Goal: Task Accomplishment & Management: Manage account settings

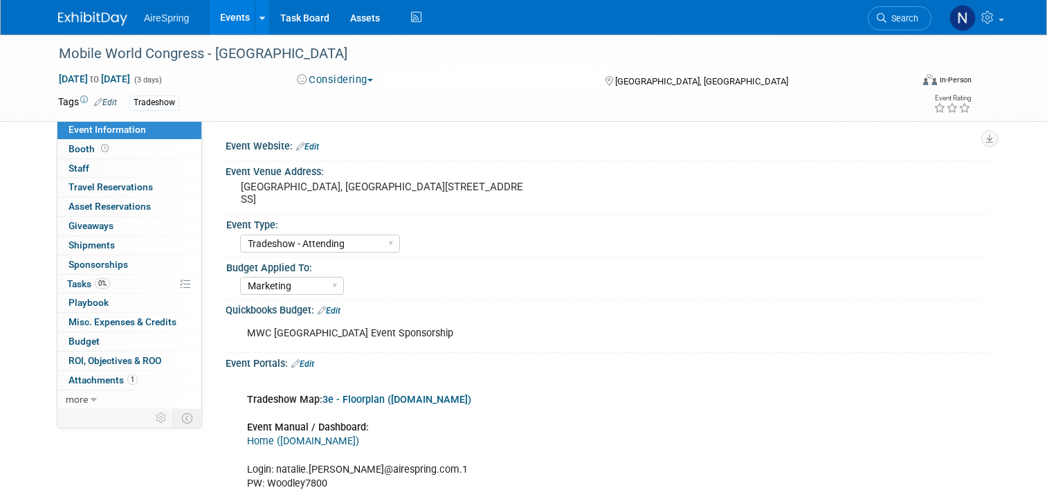
select select "Tradeshow - Attending"
select select "Marketing"
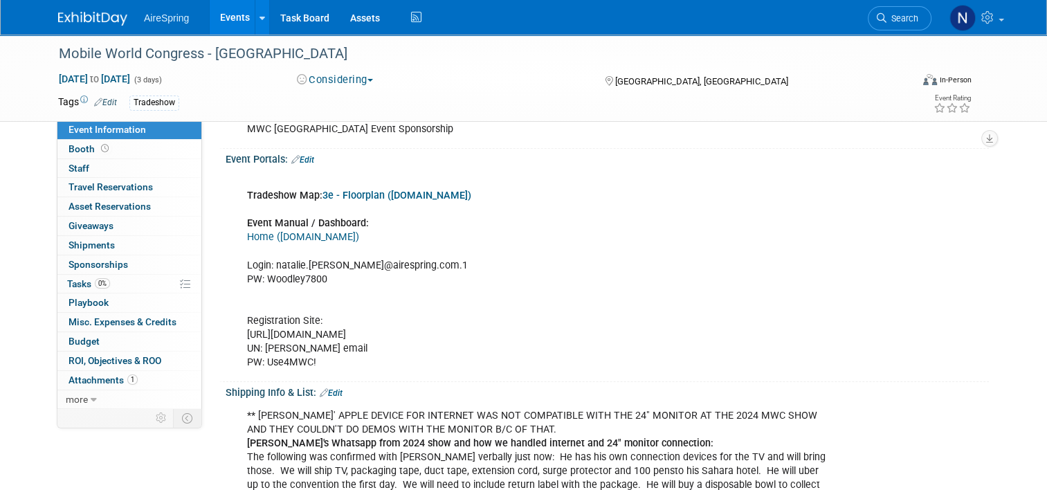
scroll to position [205, 0]
click at [297, 155] on link "Edit" at bounding box center [302, 159] width 23 height 10
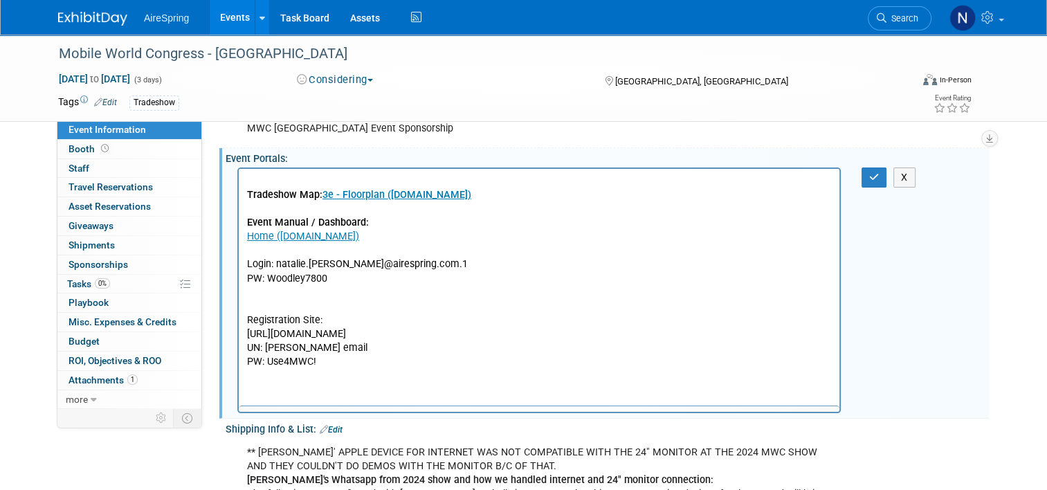
scroll to position [0, 0]
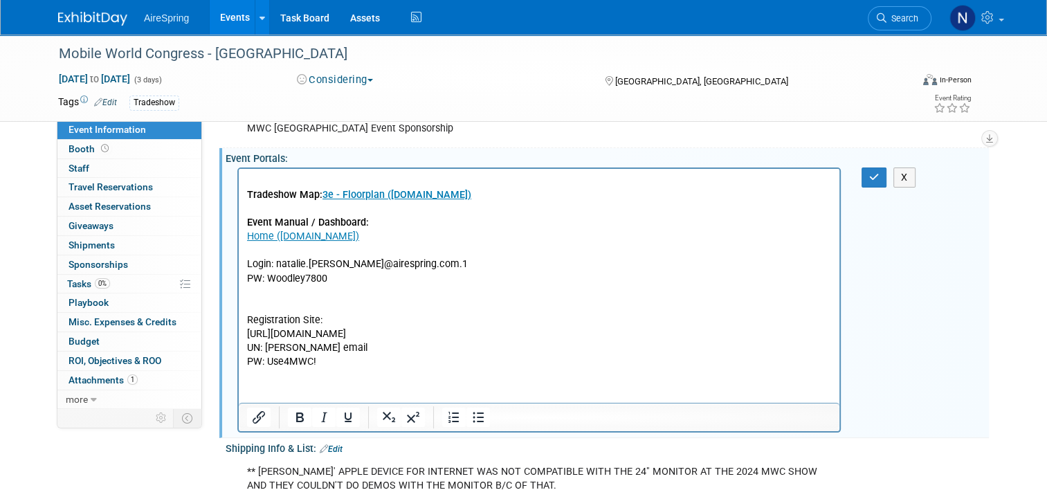
click at [294, 369] on html "Tradeshow Map: 3e - Floorplan (expocad.com) Event Manual / Dashboard: Home (sit…" at bounding box center [539, 269] width 601 height 200
click at [337, 352] on p "Tradeshow Map: 3e - Floorplan (expocad.com) Event Manual / Dashboard: Home (sit…" at bounding box center [539, 271] width 585 height 195
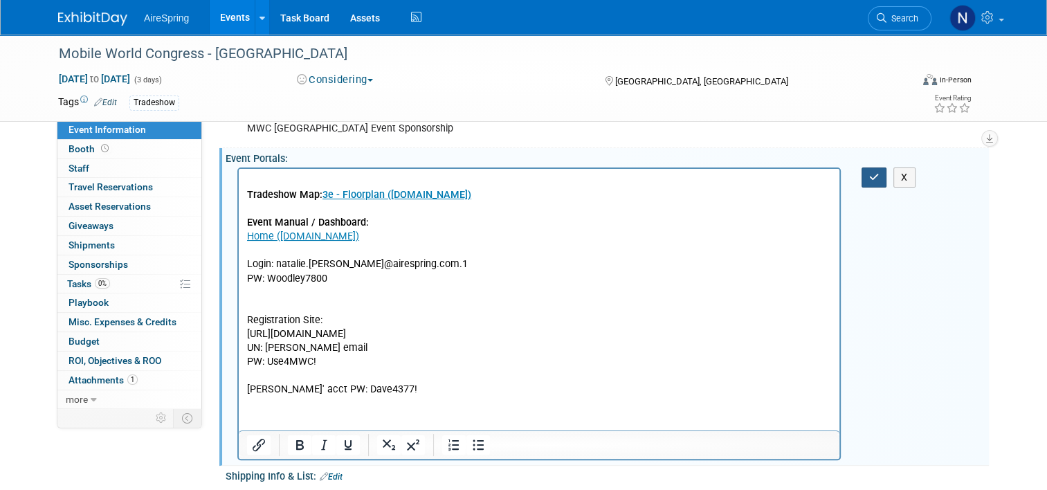
click at [879, 183] on button "button" at bounding box center [875, 178] width 26 height 20
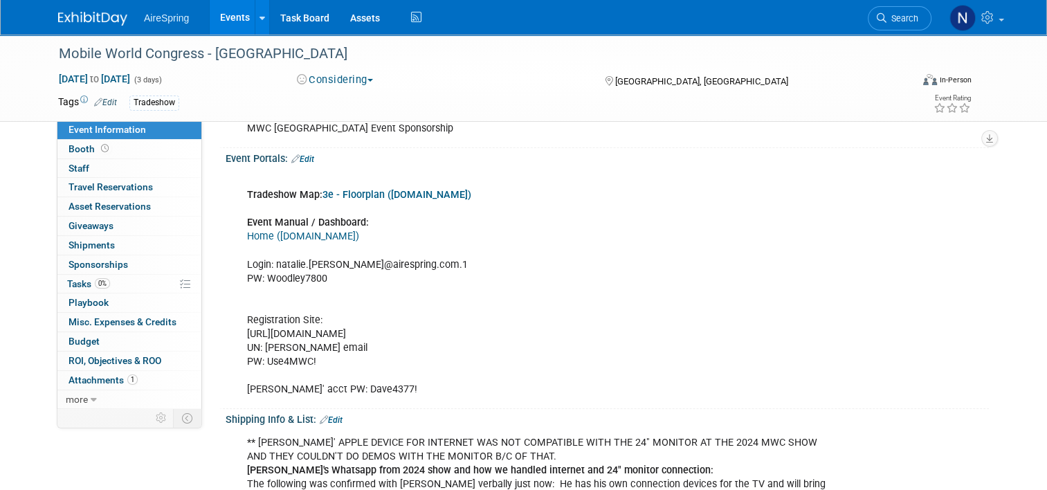
click at [213, 26] on link "Events" at bounding box center [235, 17] width 51 height 35
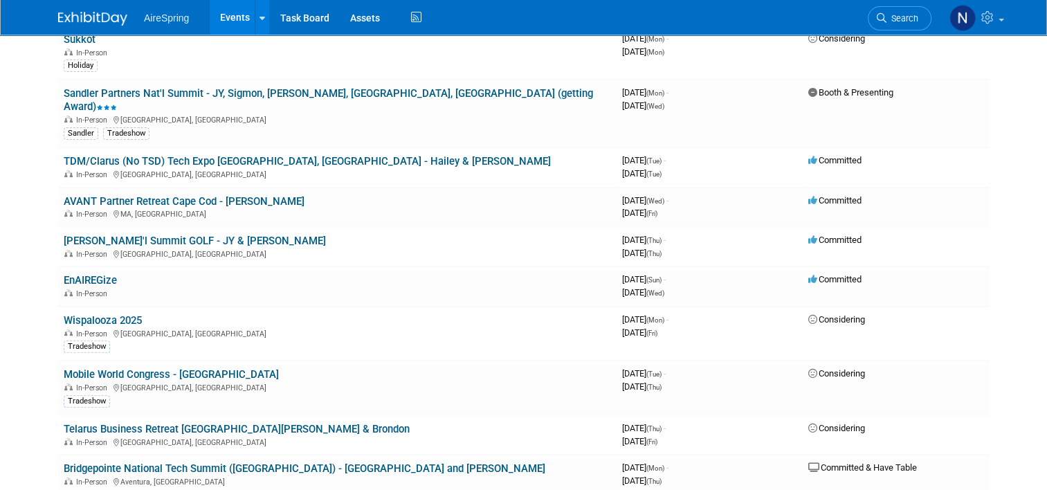
scroll to position [417, 0]
click at [213, 156] on link "TDM/Clarus (No TSD) Tech Expo [GEOGRAPHIC_DATA], [GEOGRAPHIC_DATA] - Hailey & […" at bounding box center [307, 162] width 487 height 12
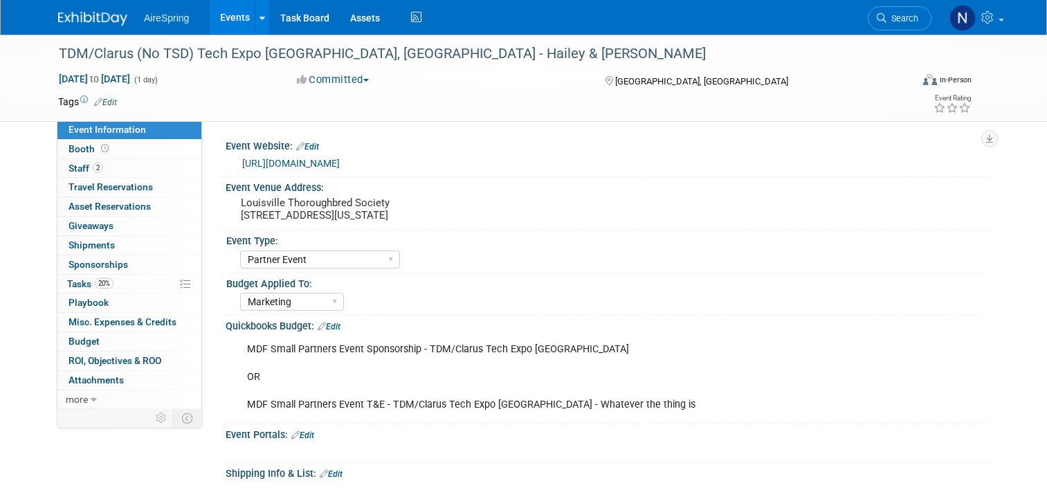
select select "Partner Event"
select select "Marketing"
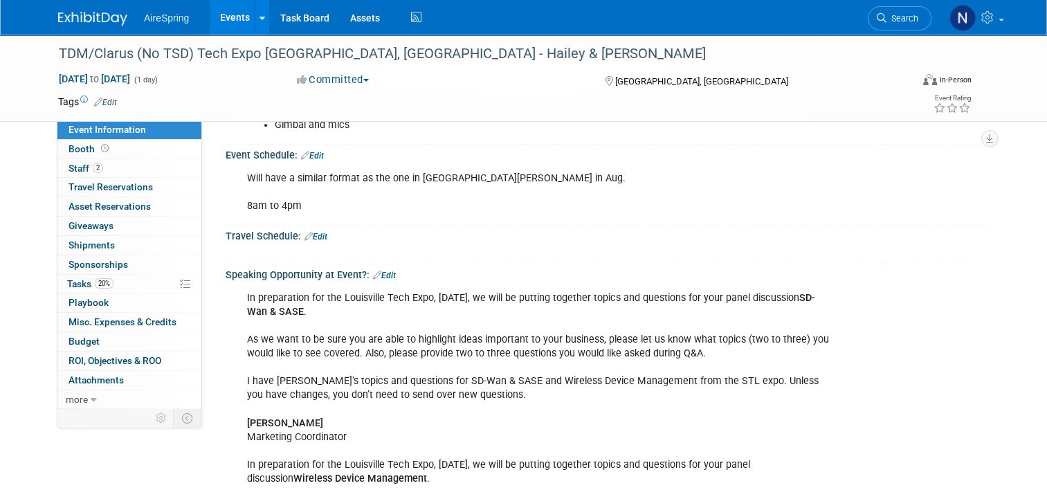
scroll to position [734, 0]
drag, startPoint x: 213, startPoint y: 20, endPoint x: 208, endPoint y: 38, distance: 18.8
click at [213, 21] on link "Events" at bounding box center [235, 17] width 51 height 35
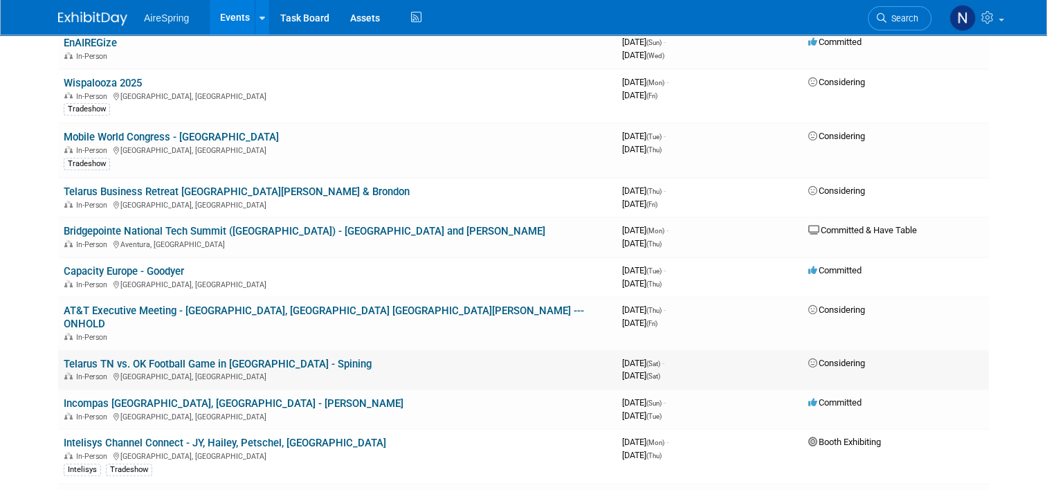
scroll to position [623, 0]
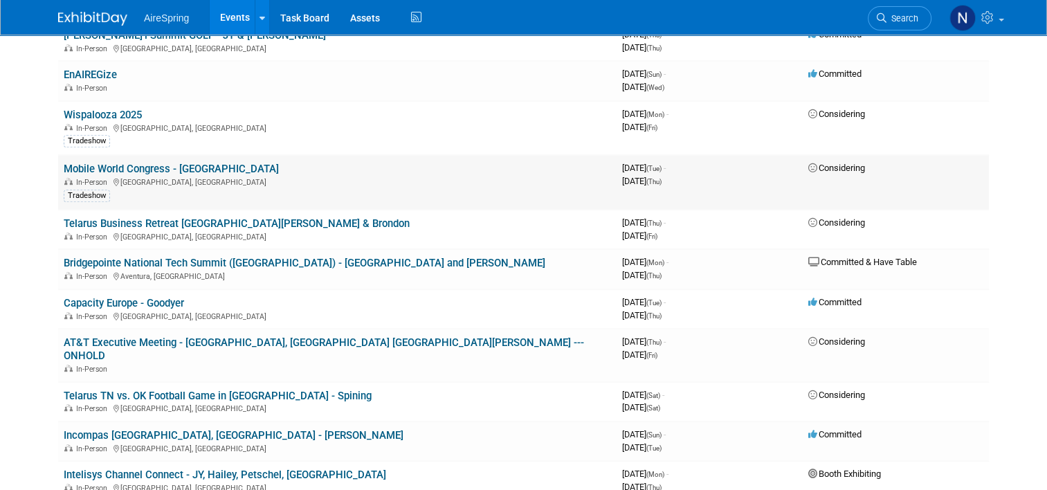
click at [184, 163] on link "Mobile World Congress - [GEOGRAPHIC_DATA]" at bounding box center [171, 169] width 215 height 12
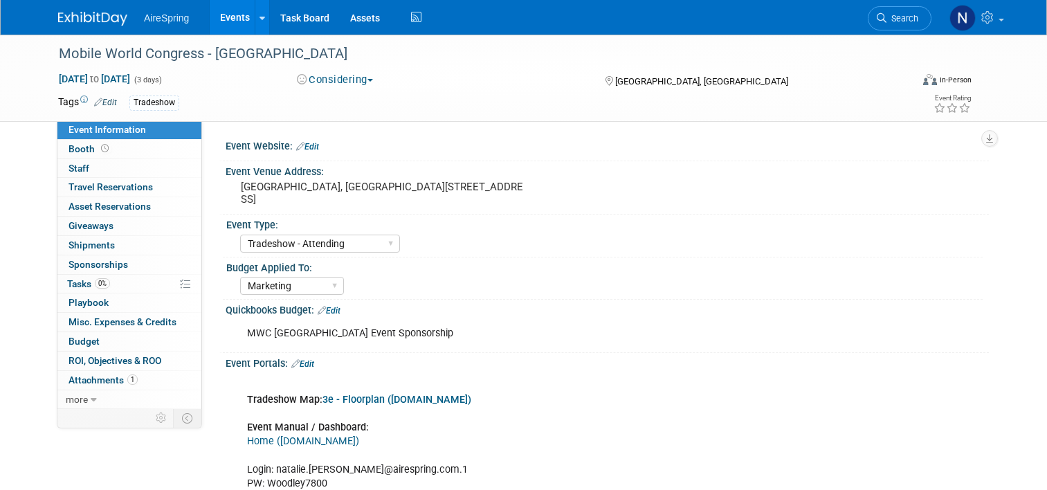
select select "Tradeshow - Attending"
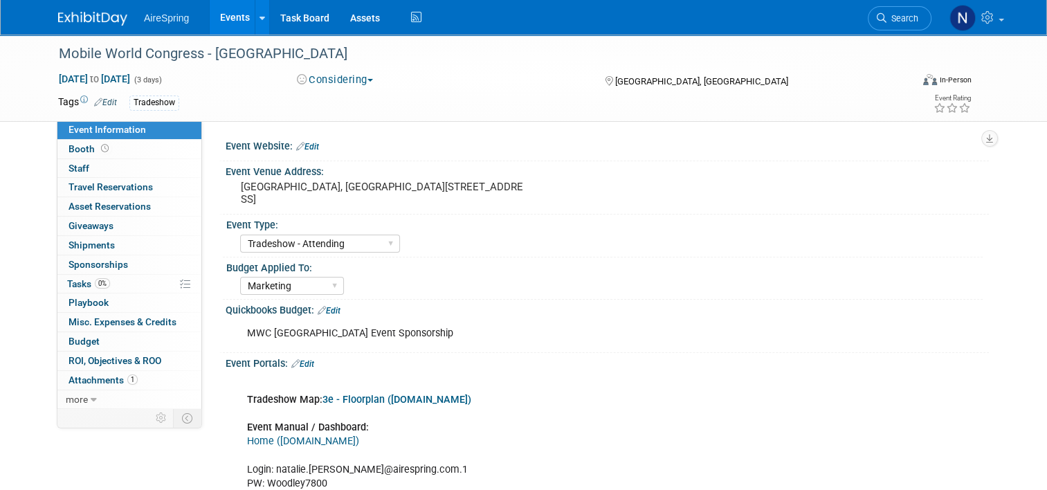
click at [350, 80] on button "Considering" at bounding box center [335, 80] width 87 height 15
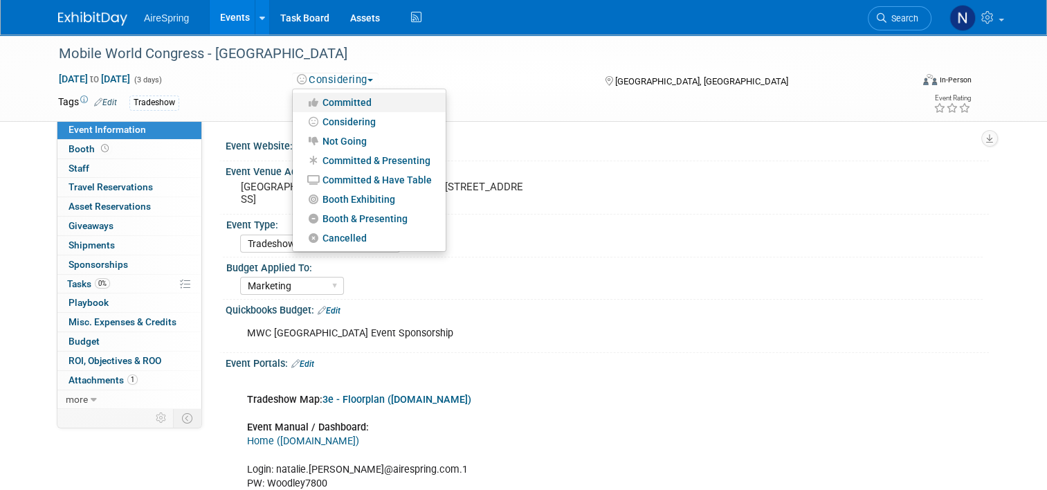
click at [370, 102] on link "Committed" at bounding box center [369, 102] width 153 height 19
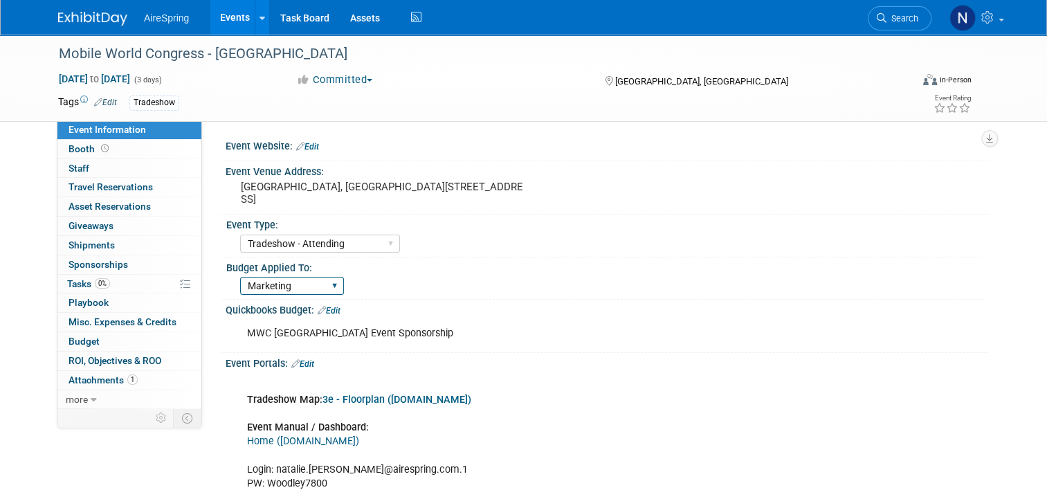
click at [320, 280] on select "Marketing Sales Operations Customer" at bounding box center [292, 286] width 104 height 19
select select "Operations"
click at [240, 277] on select "Marketing Sales Operations Customer" at bounding box center [292, 286] width 104 height 19
click at [227, 14] on link "Events" at bounding box center [235, 17] width 51 height 35
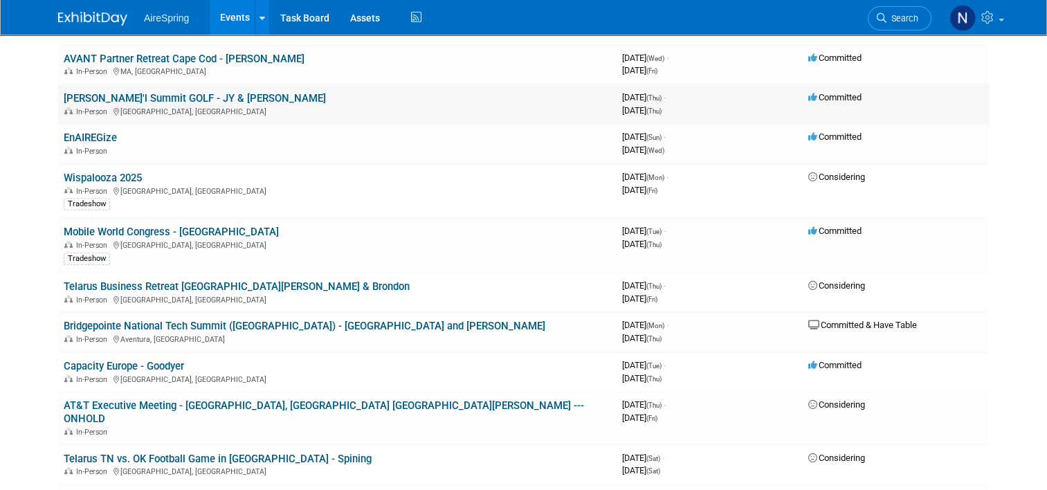
scroll to position [554, 0]
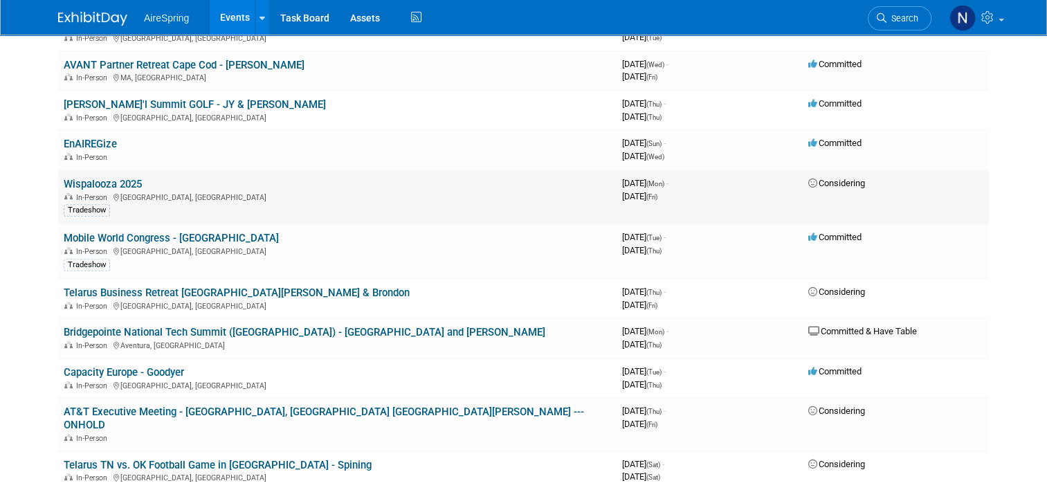
click at [110, 178] on link "Wispalooza 2025" at bounding box center [103, 184] width 78 height 12
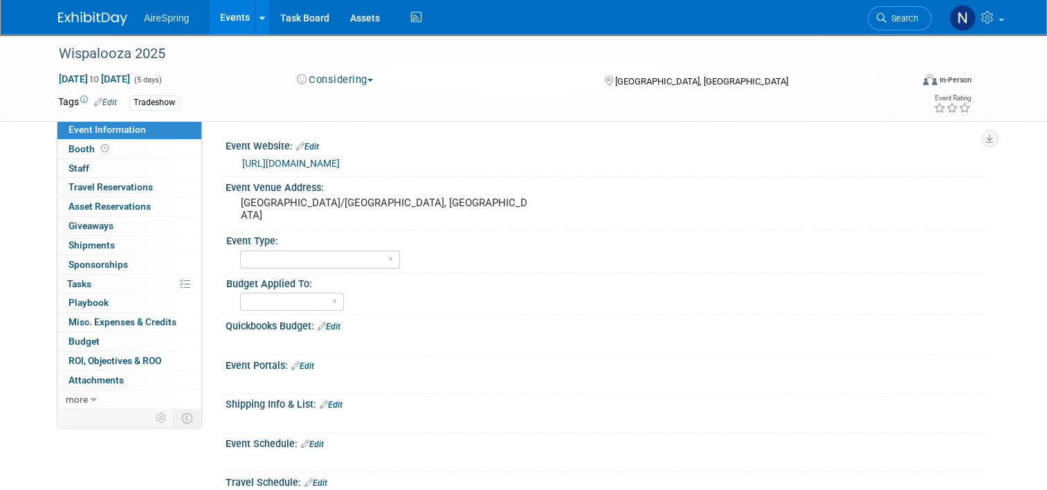
click at [326, 330] on link "Edit" at bounding box center [329, 327] width 23 height 10
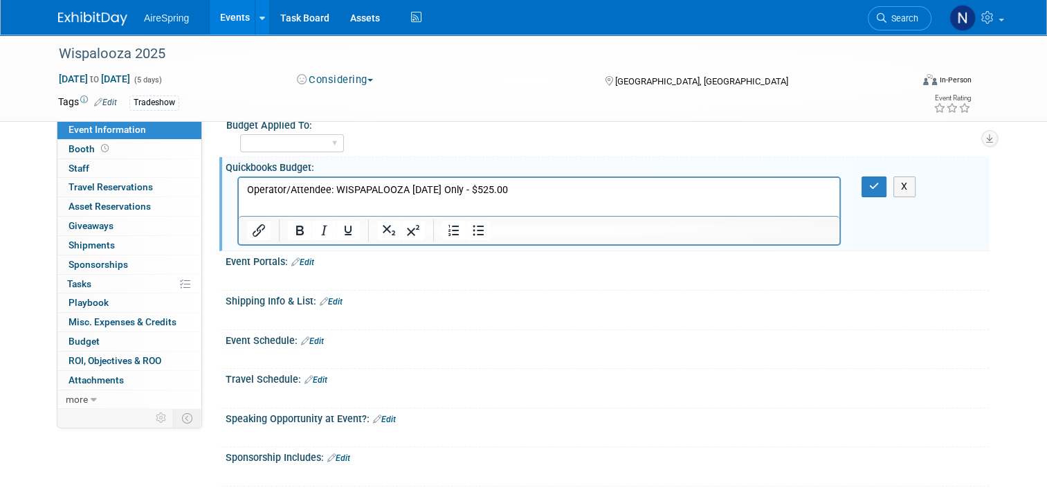
scroll to position [277, 0]
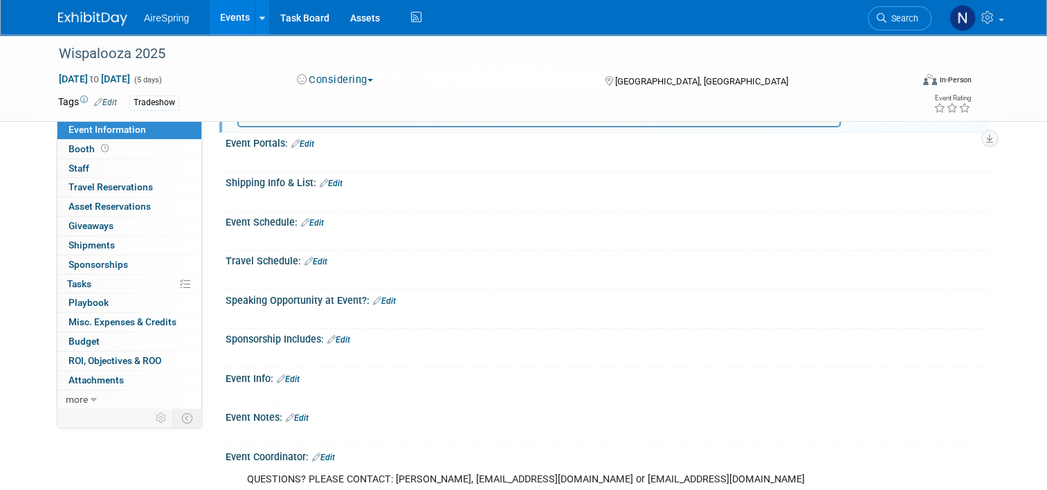
click at [289, 374] on link "Edit" at bounding box center [288, 379] width 23 height 10
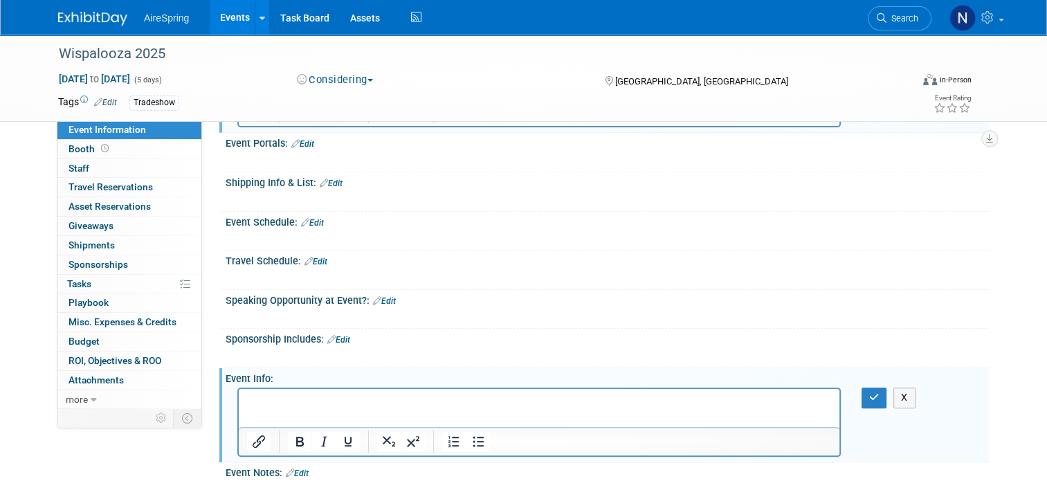
scroll to position [0, 0]
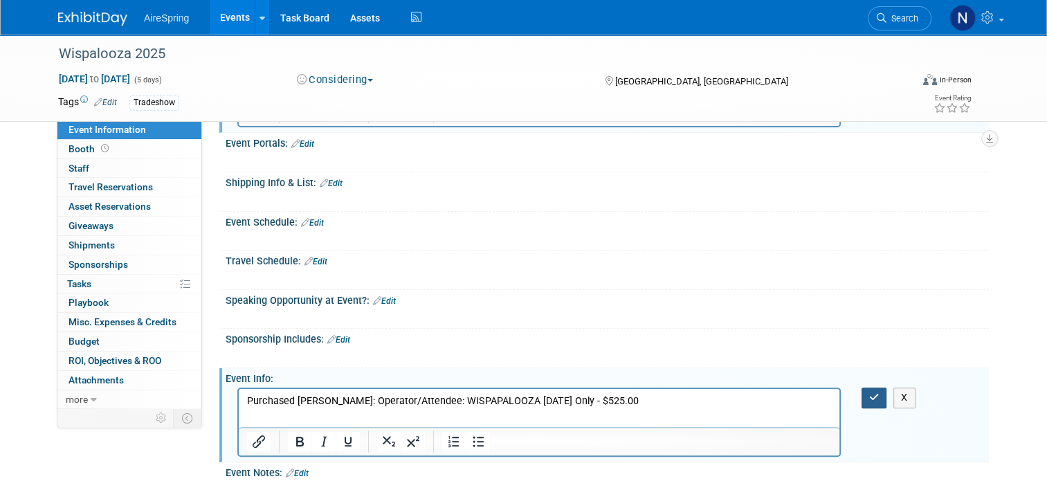
click at [885, 393] on button "button" at bounding box center [875, 398] width 26 height 20
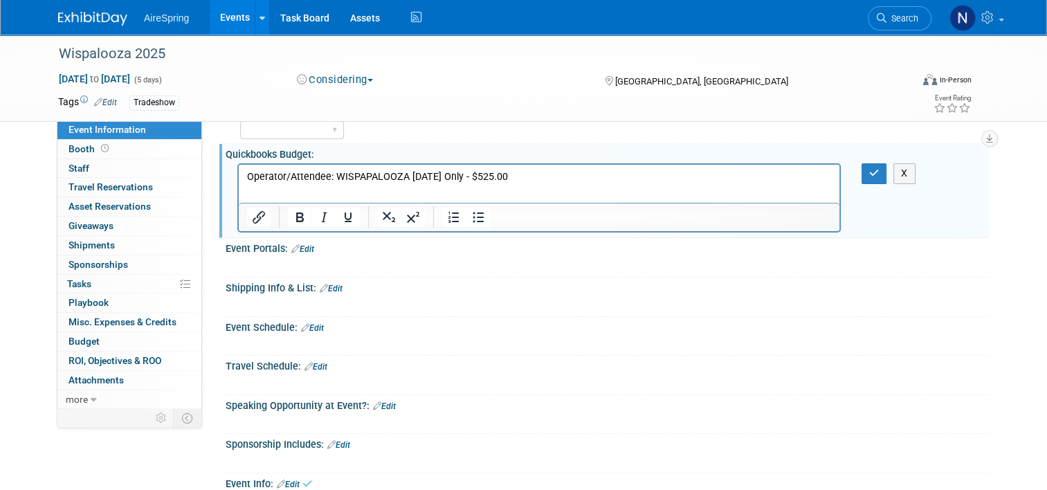
scroll to position [69, 0]
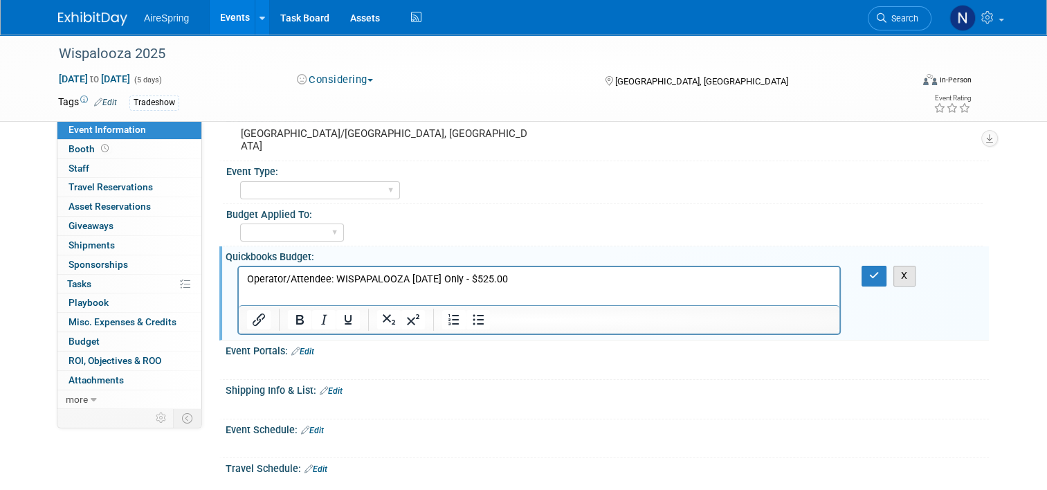
click at [910, 280] on button "X" at bounding box center [905, 276] width 22 height 20
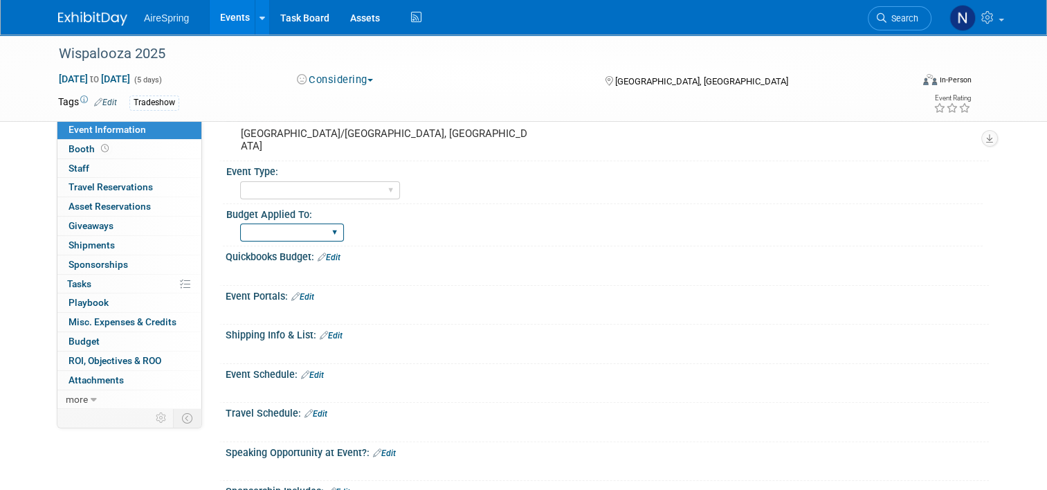
click at [303, 239] on select "Marketing Sales Operations Customer" at bounding box center [292, 233] width 104 height 19
select select "Operations"
click at [240, 224] on select "Marketing Sales Operations Customer" at bounding box center [292, 233] width 104 height 19
click at [345, 73] on button "Considering" at bounding box center [335, 80] width 87 height 15
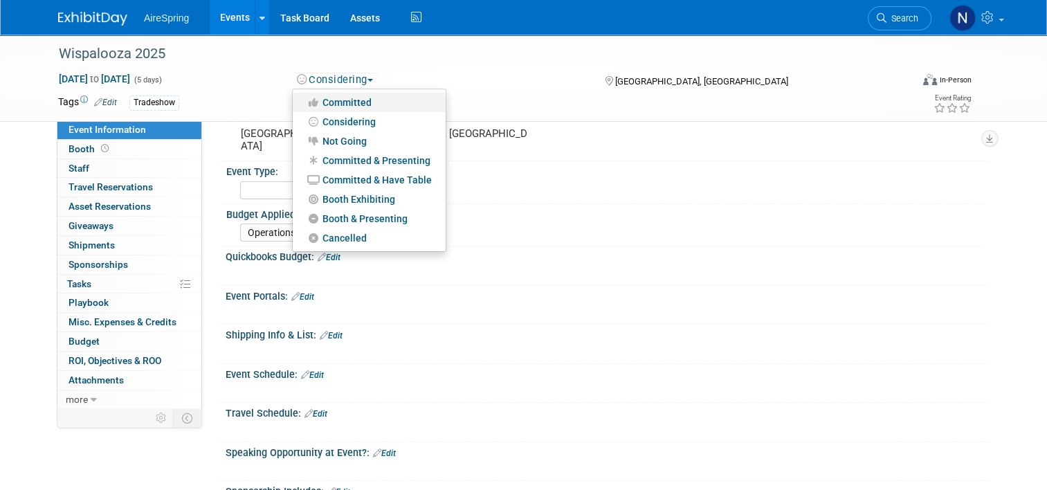
click at [350, 105] on link "Committed" at bounding box center [369, 102] width 153 height 19
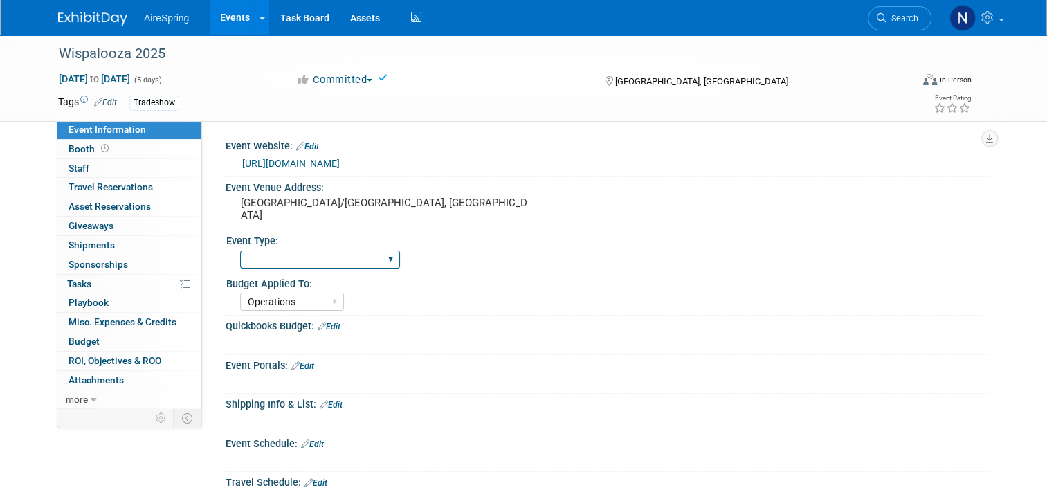
click at [333, 256] on select "AireSpring Event AireSpring Internal Partner Event Training Tradeshow - Exhibit…" at bounding box center [320, 260] width 160 height 19
select select "Tradeshow - Attending"
click at [240, 251] on select "AireSpring Event AireSpring Internal Partner Event Training Tradeshow - Exhibit…" at bounding box center [320, 260] width 160 height 19
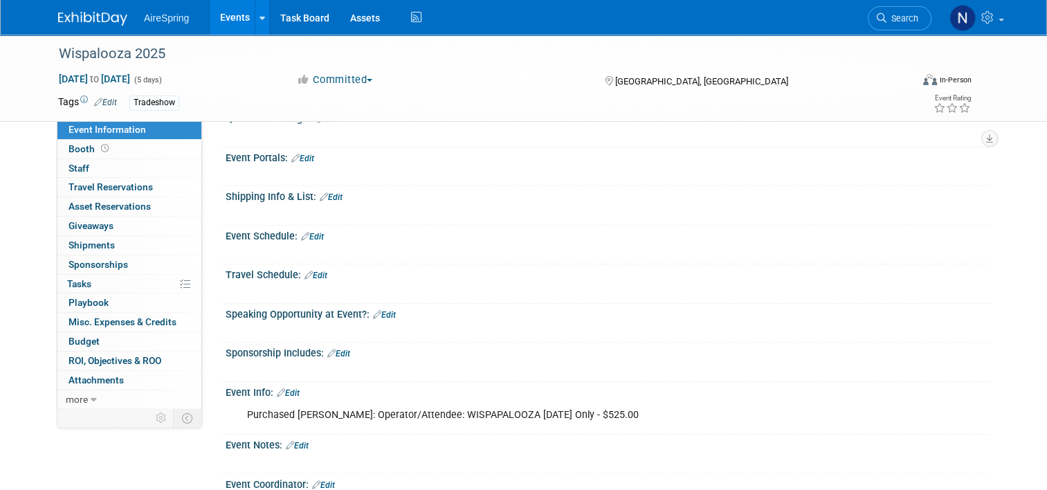
click at [222, 12] on link "Events" at bounding box center [235, 17] width 51 height 35
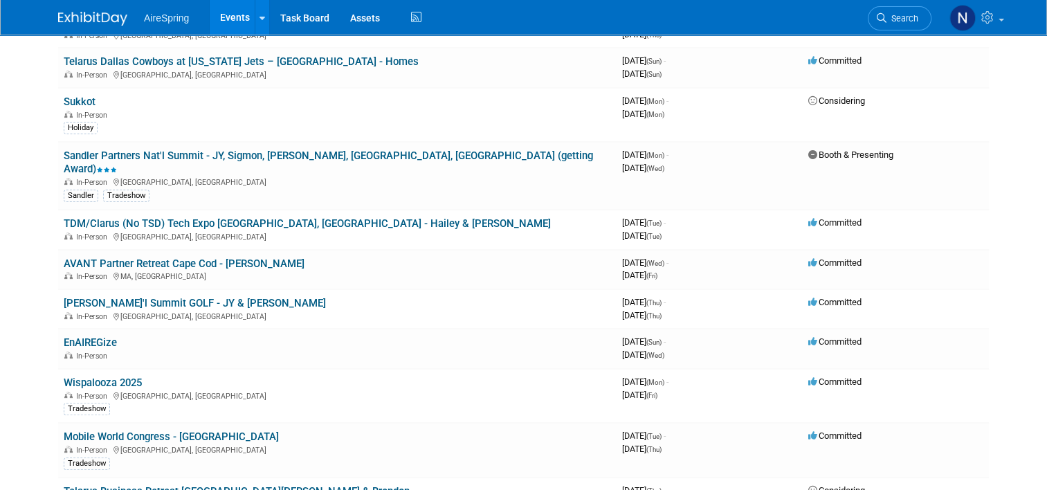
scroll to position [415, 0]
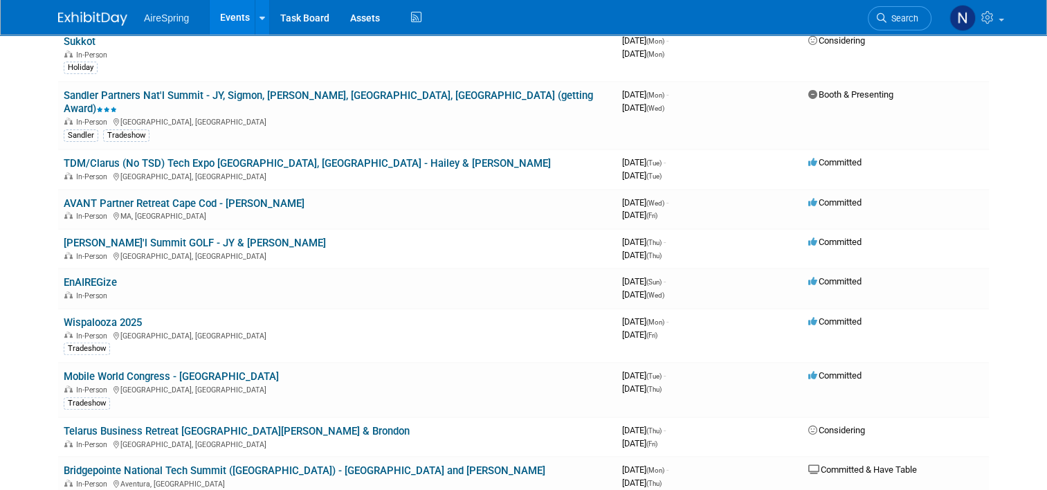
click at [128, 370] on link "Mobile World Congress - [GEOGRAPHIC_DATA]" at bounding box center [171, 376] width 215 height 12
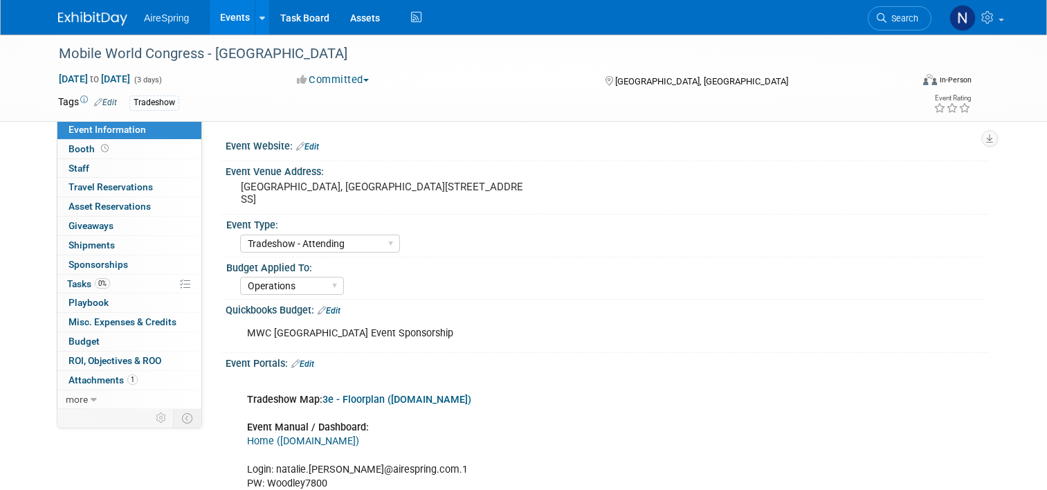
select select "Tradeshow - Attending"
select select "Operations"
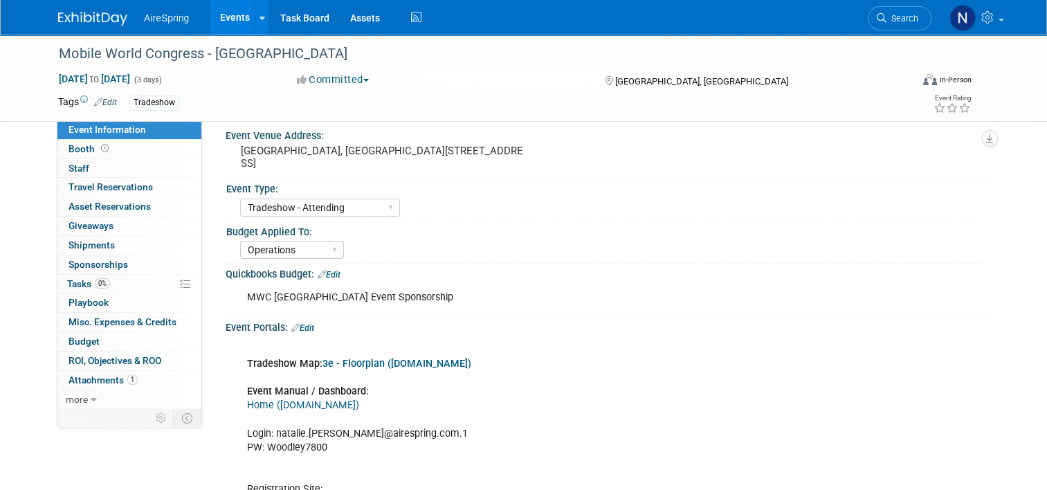
scroll to position [277, 0]
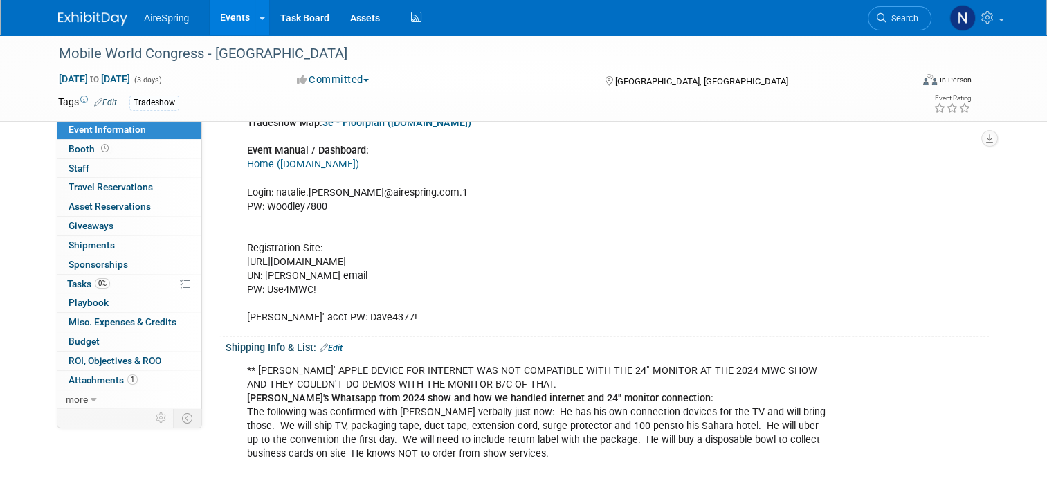
click at [383, 316] on div "Tradeshow Map: 3e - Floorplan ([DOMAIN_NAME]) Event Manual / Dashboard: Home ([…" at bounding box center [539, 214] width 604 height 236
drag, startPoint x: 392, startPoint y: 318, endPoint x: 335, endPoint y: 315, distance: 56.8
click at [335, 315] on div "Tradeshow Map: 3e - Floorplan ([DOMAIN_NAME]) Event Manual / Dashboard: Home ([…" at bounding box center [539, 214] width 604 height 236
copy div "Dave4377!"
click at [233, 22] on link "Events" at bounding box center [235, 17] width 51 height 35
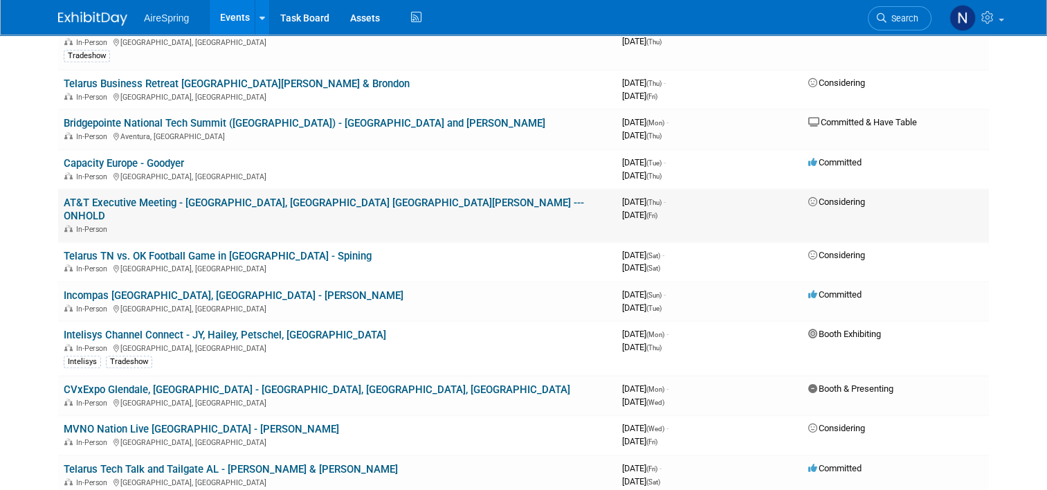
scroll to position [692, 0]
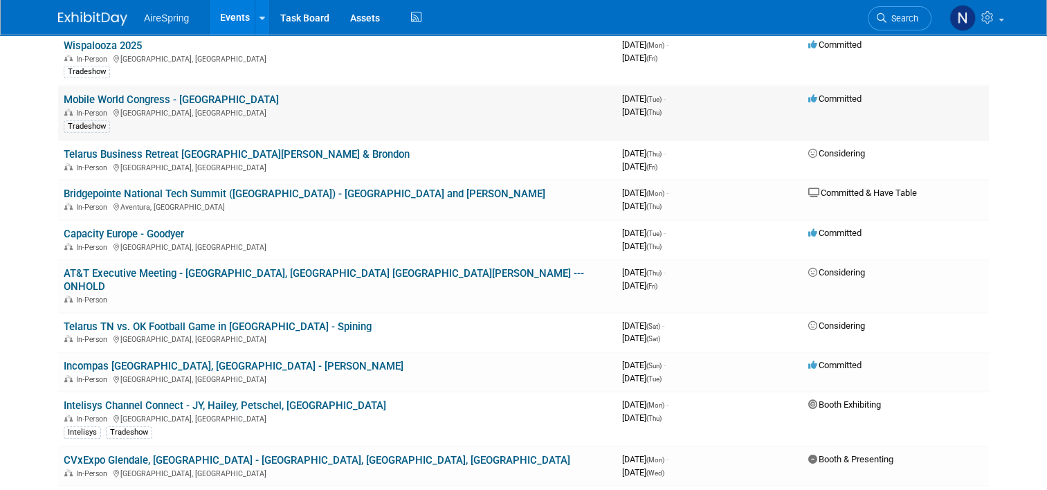
click at [131, 93] on link "Mobile World Congress - [GEOGRAPHIC_DATA]" at bounding box center [171, 99] width 215 height 12
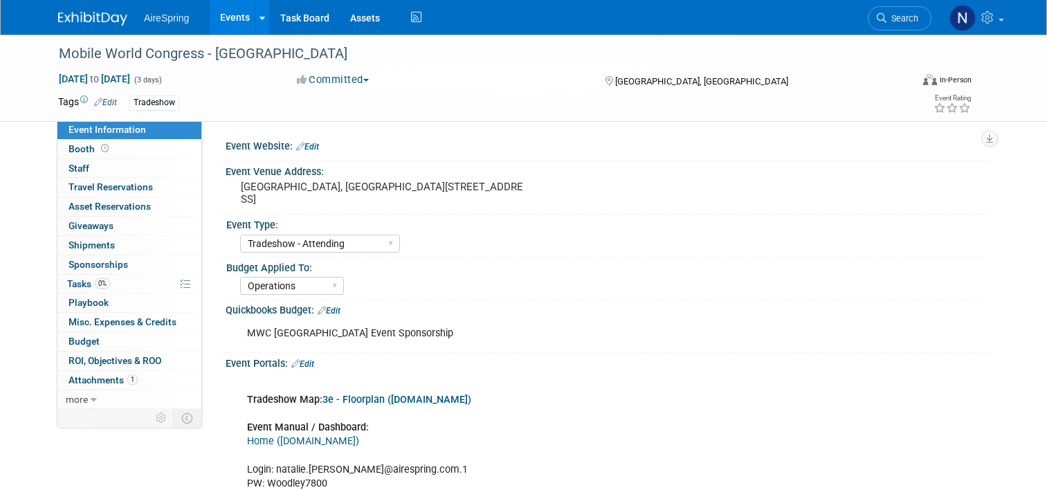
select select "Tradeshow - Attending"
select select "Operations"
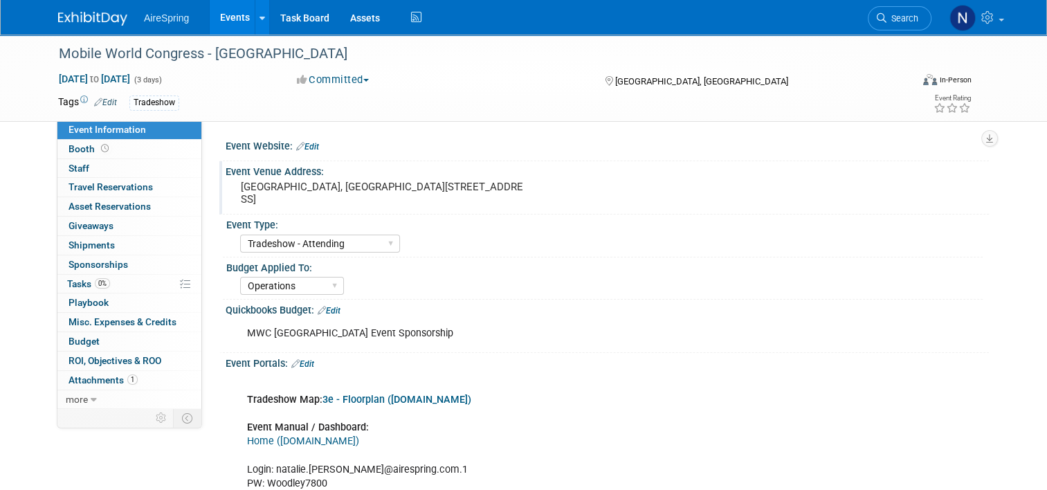
click at [282, 177] on div "[GEOGRAPHIC_DATA], [GEOGRAPHIC_DATA][STREET_ADDRESS]" at bounding box center [385, 193] width 298 height 32
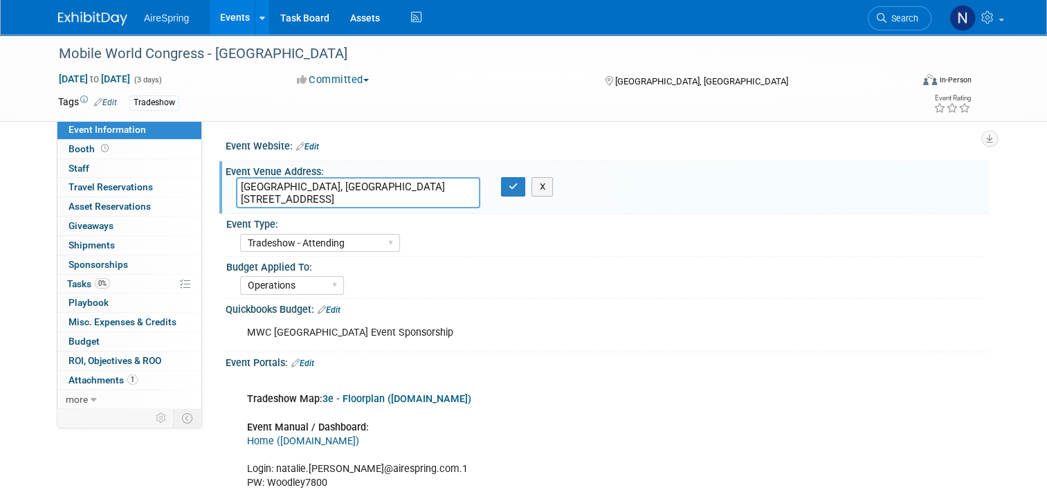
click at [461, 202] on textarea "[GEOGRAPHIC_DATA], [GEOGRAPHIC_DATA][STREET_ADDRESS]" at bounding box center [358, 192] width 244 height 31
drag, startPoint x: 431, startPoint y: 188, endPoint x: 228, endPoint y: 183, distance: 202.2
click at [236, 183] on textarea "[GEOGRAPHIC_DATA], [GEOGRAPHIC_DATA][STREET_ADDRESS]" at bounding box center [358, 192] width 244 height 31
drag, startPoint x: 462, startPoint y: 197, endPoint x: 215, endPoint y: 198, distance: 247.8
click at [219, 198] on div "Event Venue Address: Las Vegas Convention Center, West Hall 300 Convention Cent…" at bounding box center [604, 187] width 770 height 53
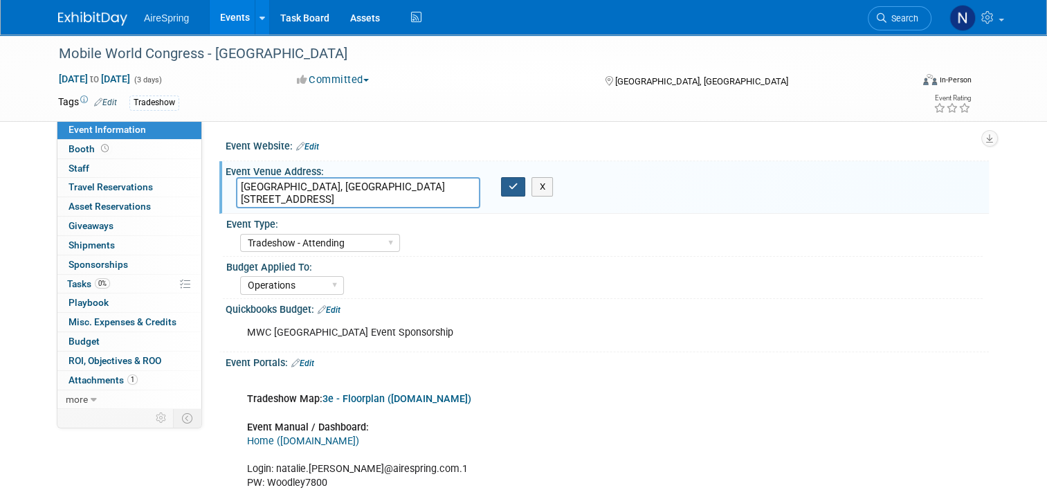
click at [508, 196] on button "button" at bounding box center [513, 186] width 25 height 19
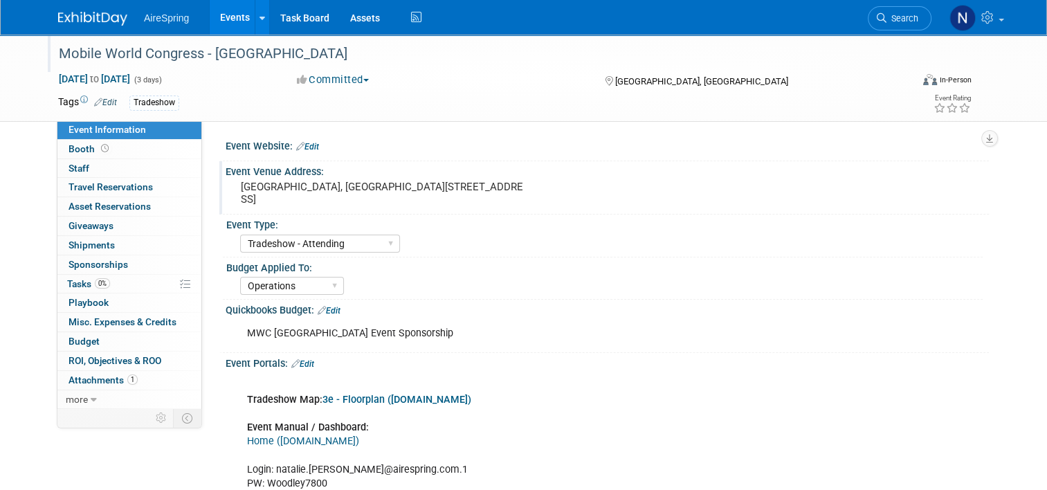
click at [327, 44] on div "Mobile World Congress - Las Vegas" at bounding box center [474, 54] width 840 height 25
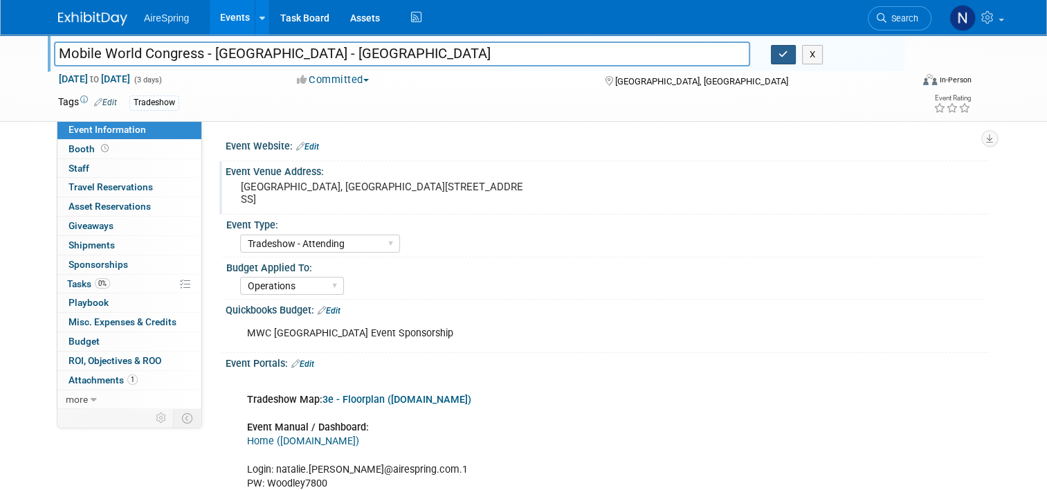
type input "Mobile World Congress - [GEOGRAPHIC_DATA] - [GEOGRAPHIC_DATA]"
click at [779, 64] on button "button" at bounding box center [783, 54] width 25 height 19
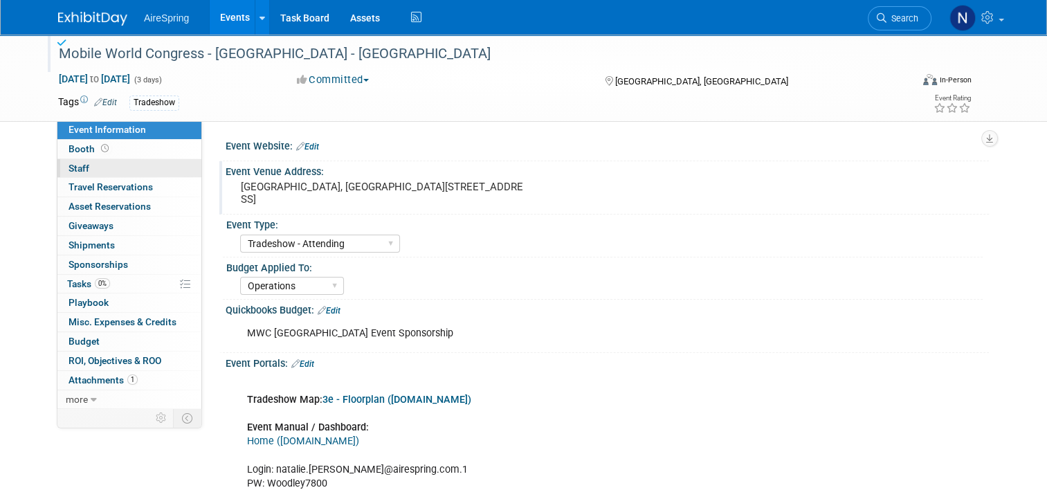
click at [100, 165] on link "0 Staff 0" at bounding box center [129, 168] width 144 height 19
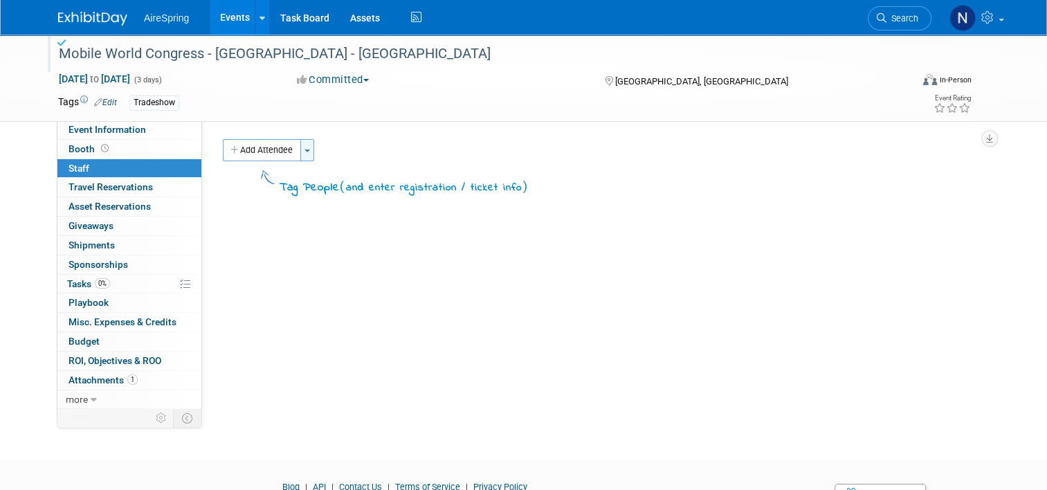
click at [301, 158] on button "Toggle Dropdown" at bounding box center [307, 150] width 14 height 22
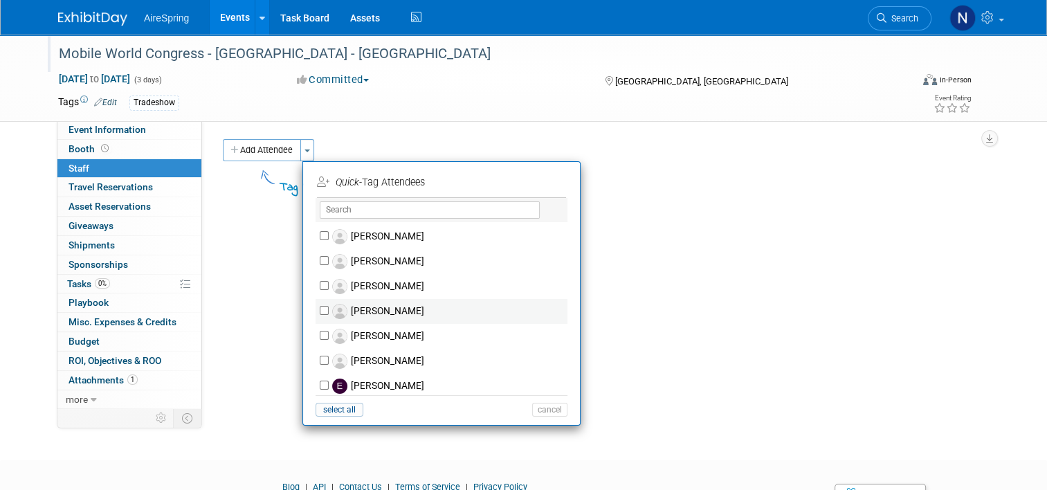
scroll to position [415, 0]
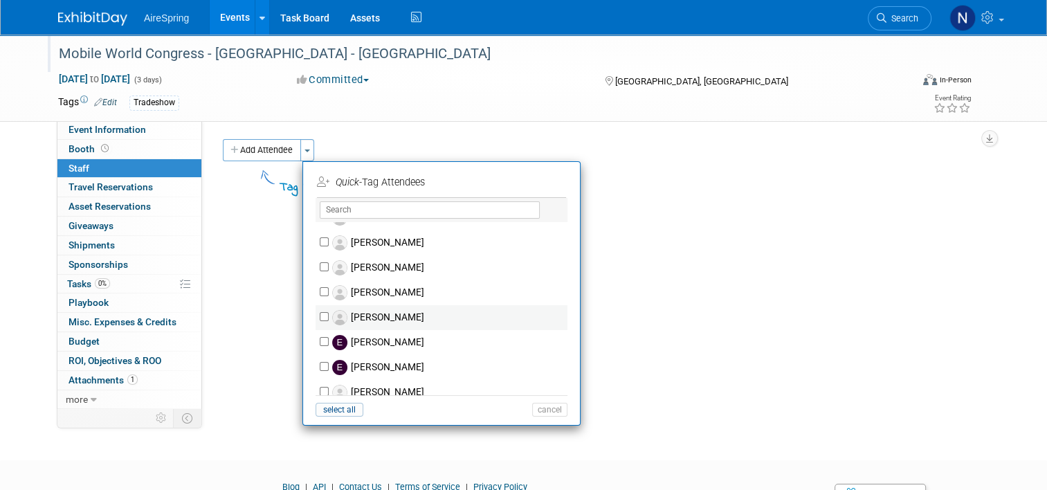
click at [379, 325] on label "[PERSON_NAME]" at bounding box center [451, 317] width 244 height 25
click at [329, 321] on input "[PERSON_NAME]" at bounding box center [324, 316] width 9 height 9
checkbox input "true"
click at [537, 176] on button "Apply" at bounding box center [545, 182] width 42 height 20
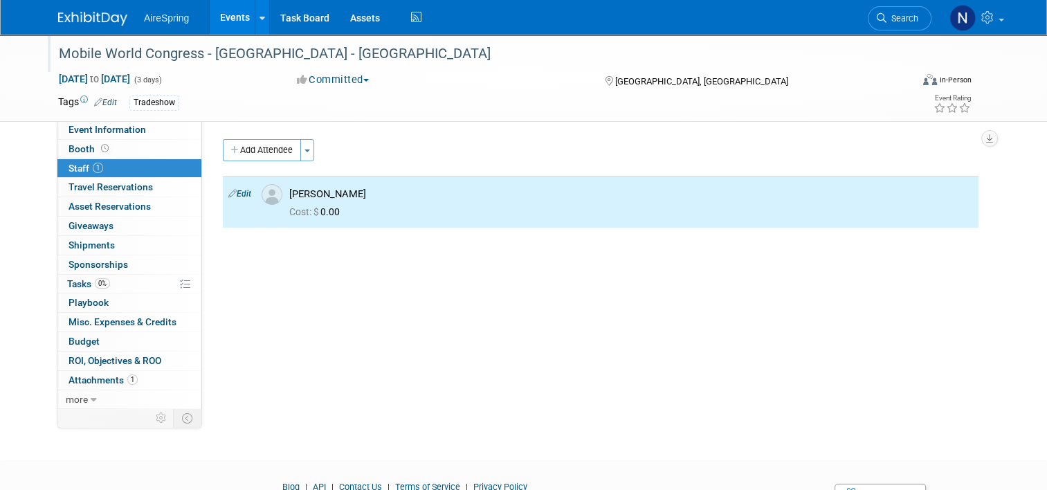
click at [229, 28] on link "Events" at bounding box center [235, 17] width 51 height 35
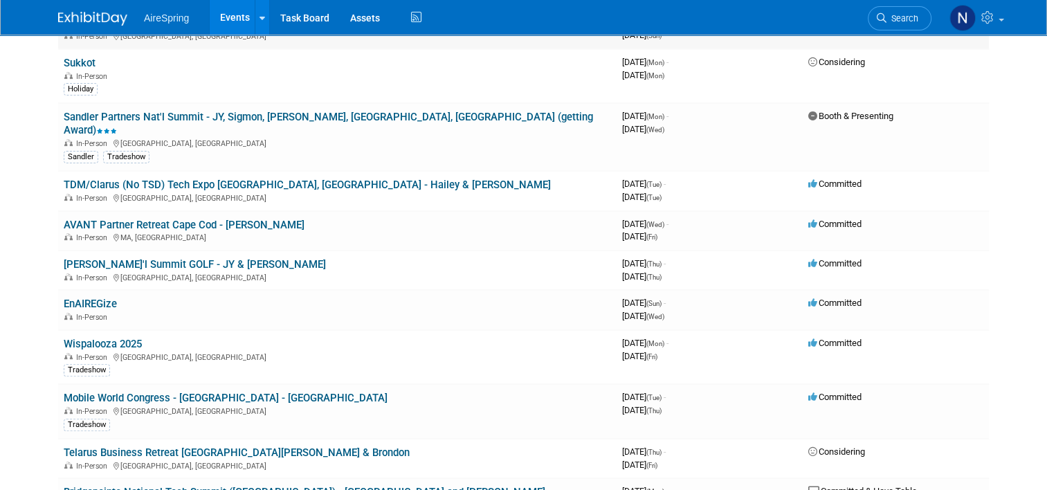
scroll to position [485, 0]
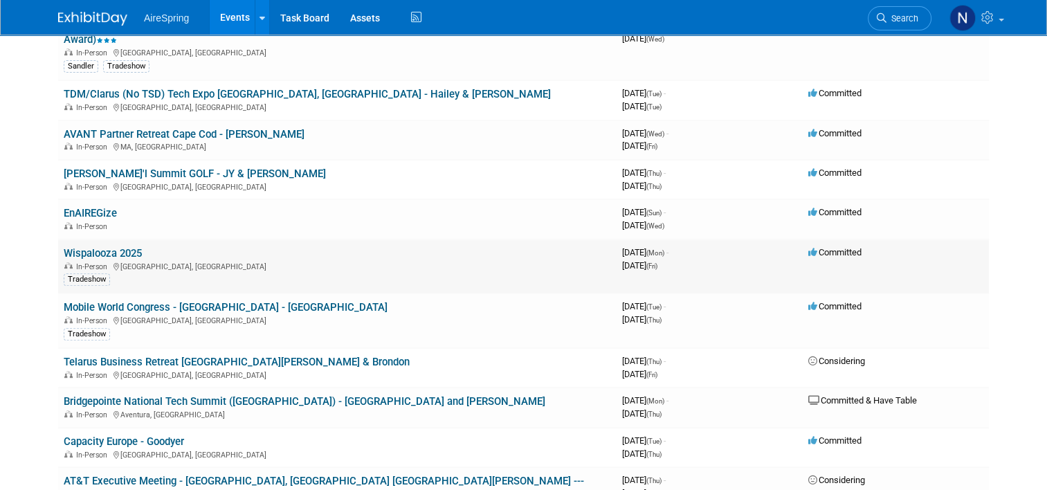
click at [125, 247] on link "Wispalooza 2025" at bounding box center [103, 253] width 78 height 12
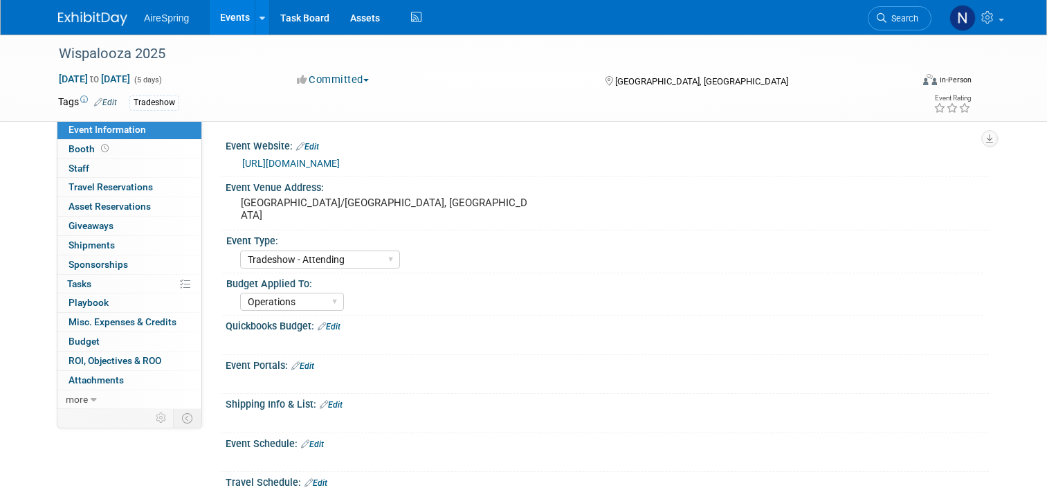
select select "Tradeshow - Attending"
select select "Operations"
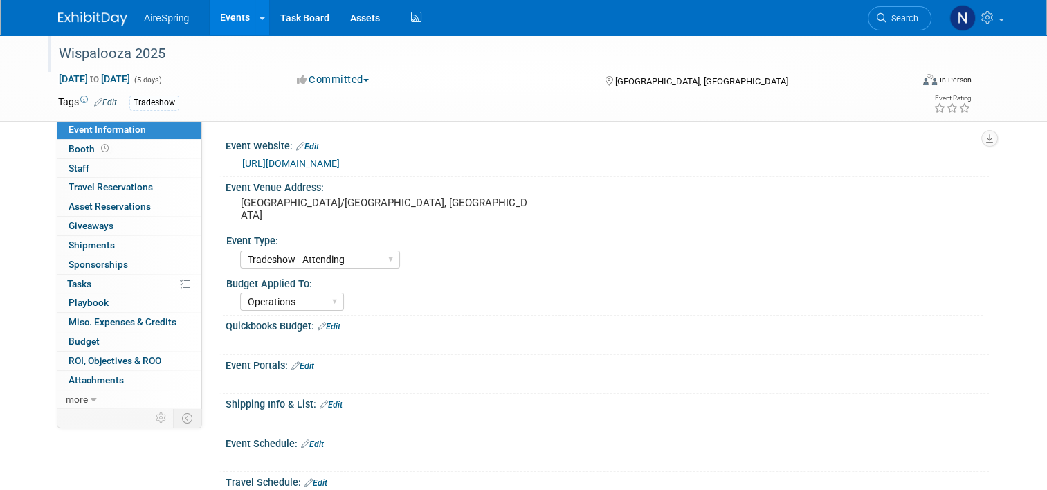
click at [266, 61] on div "Wispalooza 2025" at bounding box center [474, 54] width 840 height 25
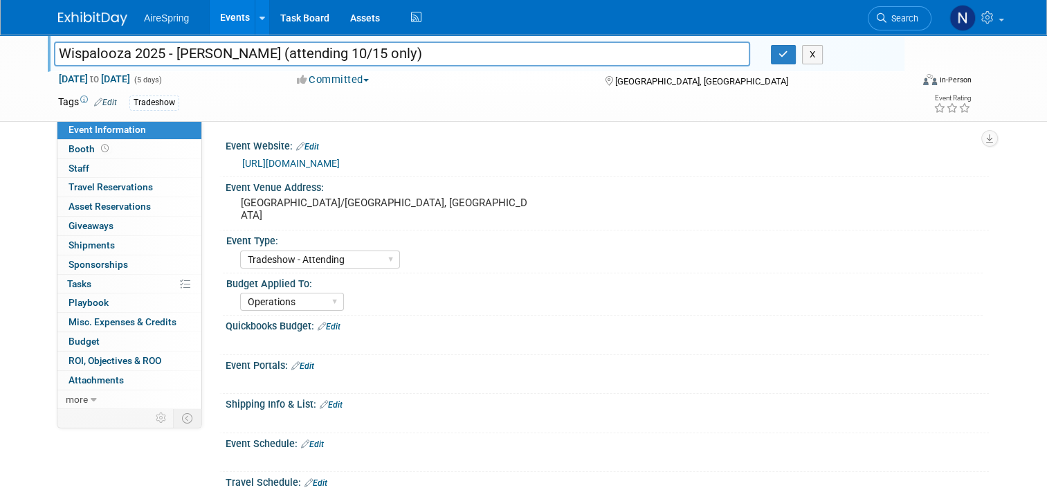
click at [272, 56] on input "Wispalooza 2025 - [PERSON_NAME] (attending 10/15 only)" at bounding box center [402, 54] width 696 height 24
type input "Wispalooza 2025 - [PERSON_NAME] (attending on 10/15 only)"
drag, startPoint x: 785, startPoint y: 44, endPoint x: 786, endPoint y: 53, distance: 9.1
click at [785, 44] on div "Wispalooza 2025 Wispalooza 2025 - [PERSON_NAME] (attending on 10/15 only) X" at bounding box center [476, 53] width 857 height 37
click at [788, 55] on icon "button" at bounding box center [784, 54] width 10 height 9
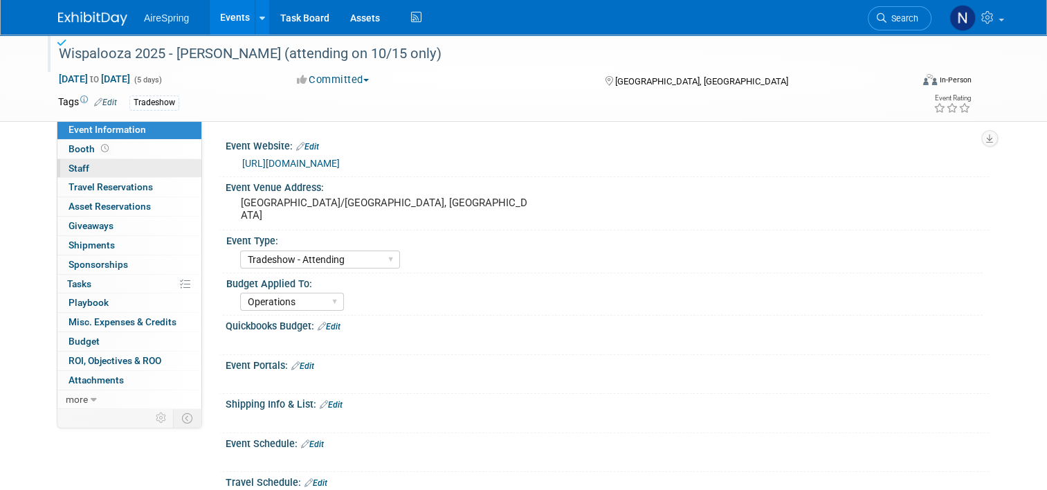
click at [114, 165] on link "0 Staff 0" at bounding box center [129, 168] width 144 height 19
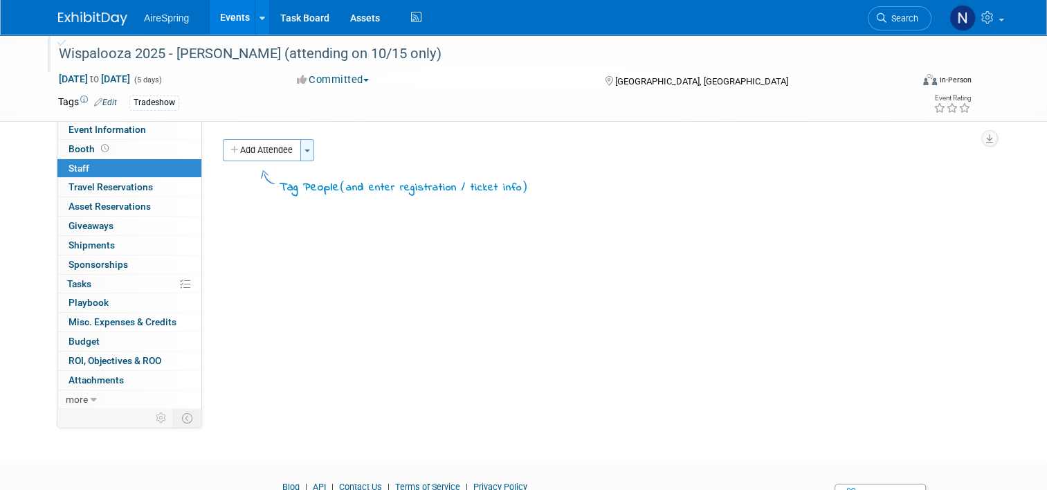
drag, startPoint x: 299, startPoint y: 161, endPoint x: 302, endPoint y: 231, distance: 70.7
click at [298, 161] on div "Add Attendee Toggle Dropdown Quick -Tag Attendees Apply X (me) select all cancel" at bounding box center [601, 167] width 777 height 57
click at [302, 160] on button "Toggle Dropdown" at bounding box center [307, 150] width 14 height 22
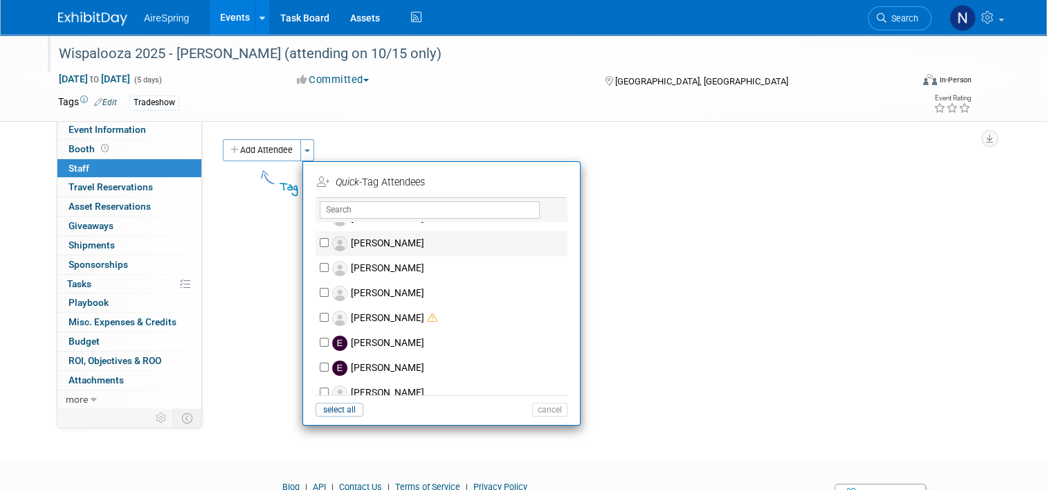
scroll to position [415, 0]
click at [384, 312] on label "[PERSON_NAME]" at bounding box center [451, 317] width 244 height 25
click at [329, 312] on input "[PERSON_NAME]" at bounding box center [324, 316] width 9 height 9
checkbox input "true"
click at [532, 186] on button "Apply" at bounding box center [545, 182] width 42 height 20
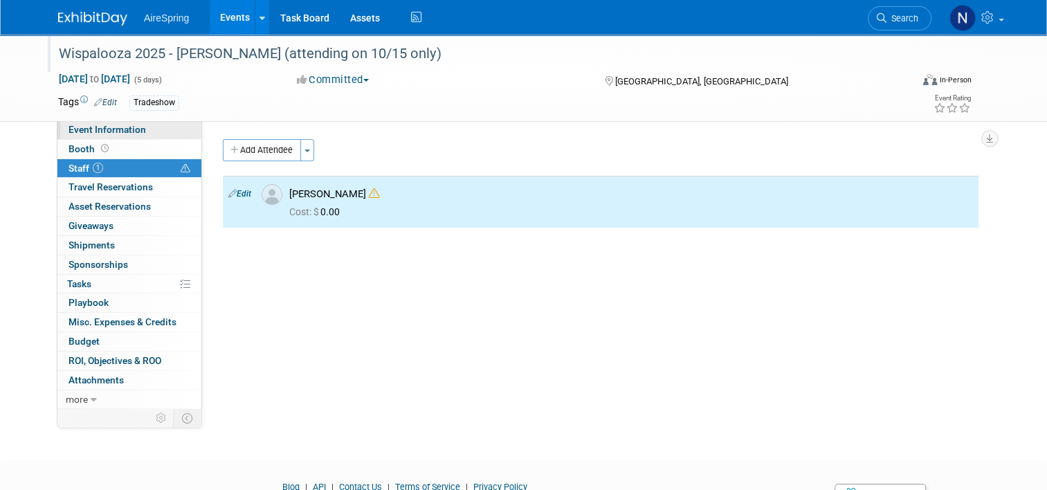
click at [111, 127] on span "Event Information" at bounding box center [108, 129] width 78 height 11
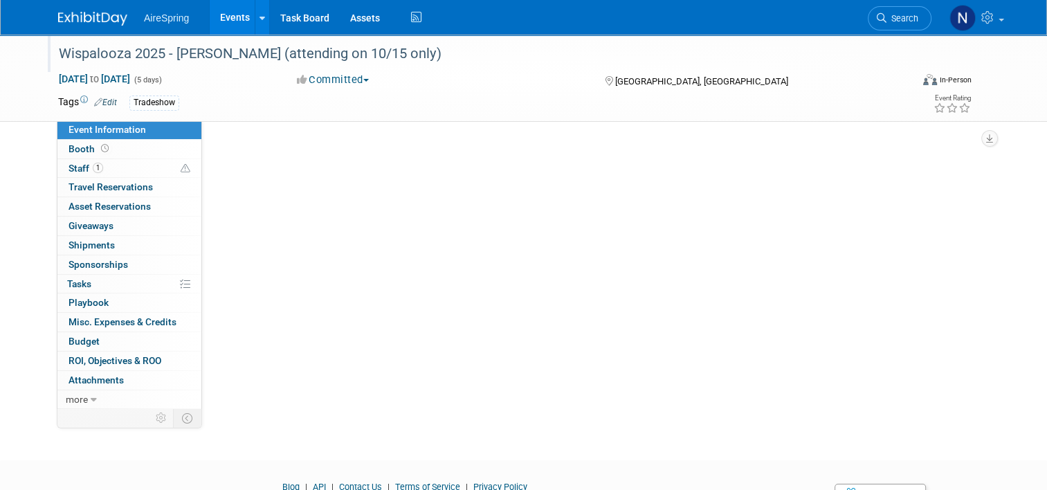
select select "Tradeshow - Attending"
select select "Operations"
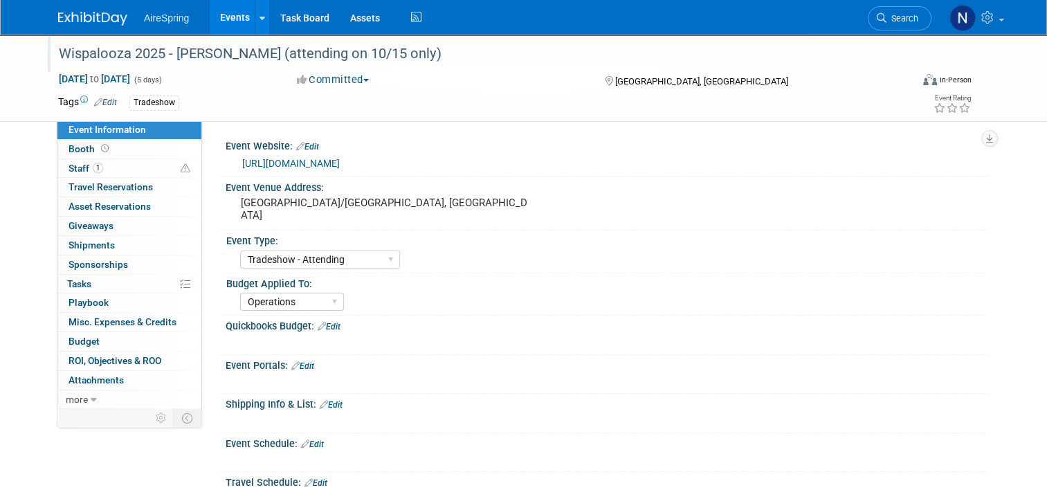
click at [322, 158] on link "[URL][DOMAIN_NAME]" at bounding box center [291, 163] width 98 height 11
click at [329, 205] on pre "[GEOGRAPHIC_DATA]/[GEOGRAPHIC_DATA], [GEOGRAPHIC_DATA]" at bounding box center [385, 209] width 288 height 25
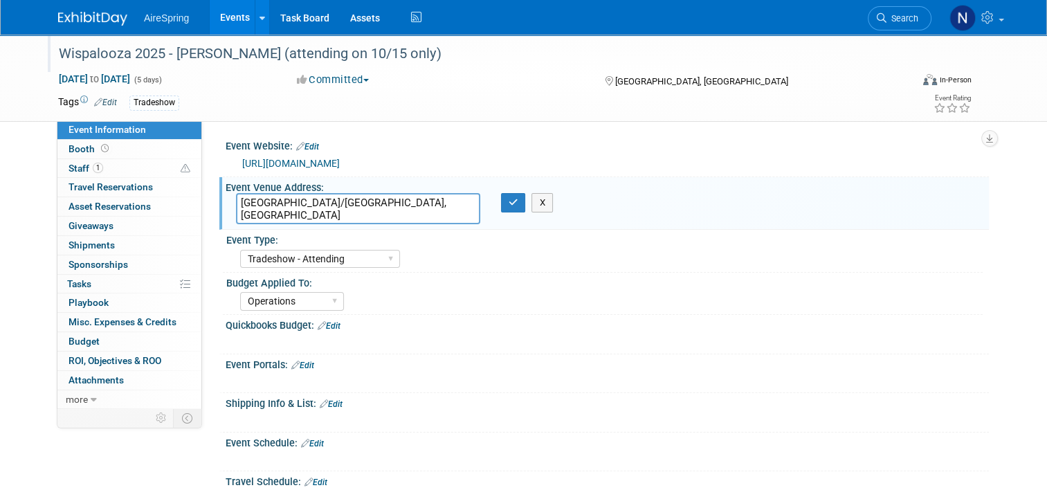
drag, startPoint x: 322, startPoint y: 203, endPoint x: 230, endPoint y: 199, distance: 92.2
click at [236, 200] on textarea "[GEOGRAPHIC_DATA]/[GEOGRAPHIC_DATA], [GEOGRAPHIC_DATA]" at bounding box center [358, 208] width 244 height 31
click at [545, 205] on button "X" at bounding box center [542, 202] width 21 height 19
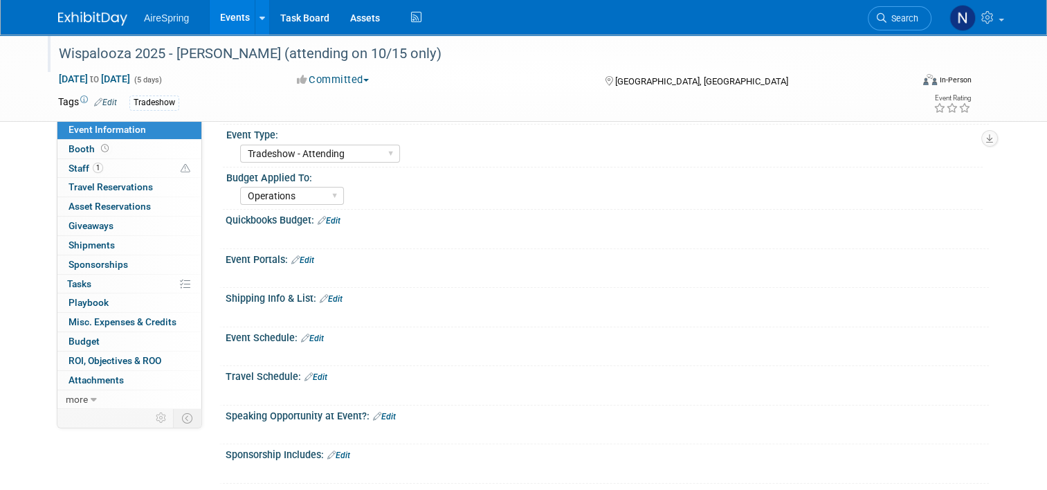
scroll to position [208, 0]
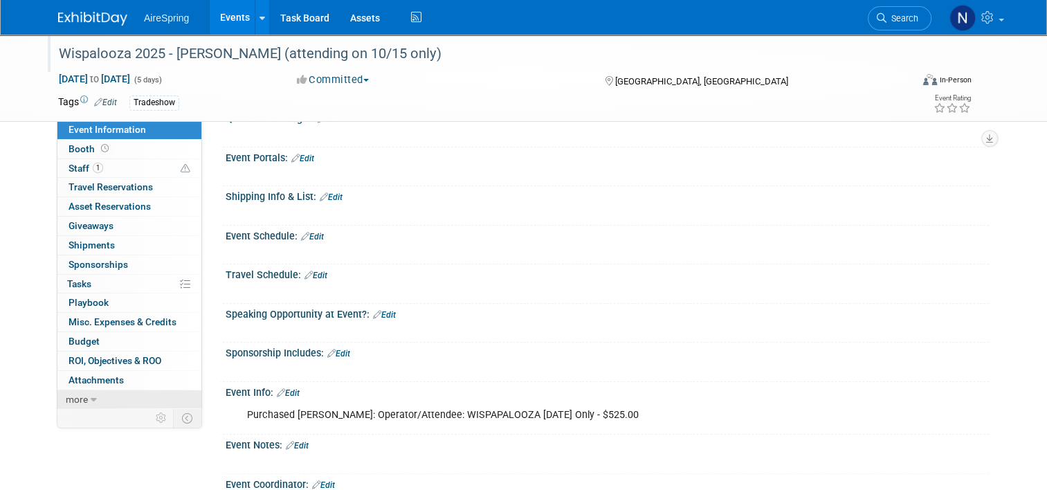
click at [106, 390] on link "more" at bounding box center [129, 399] width 144 height 19
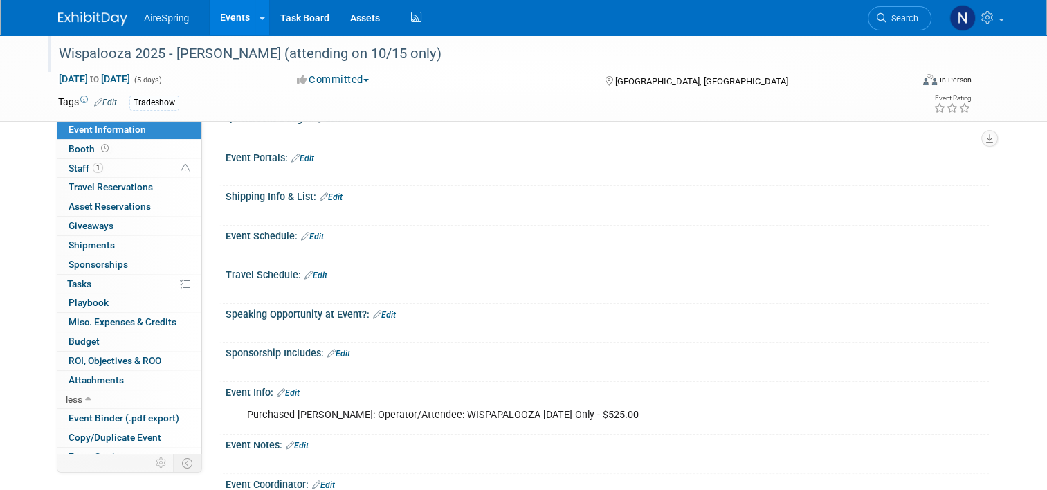
scroll to position [48, 0]
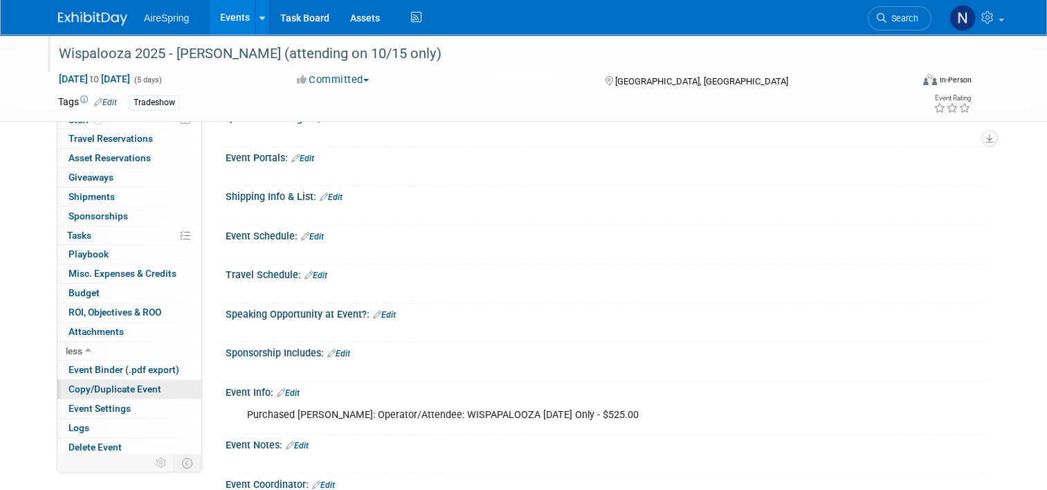
click at [116, 388] on span "Copy/Duplicate Event" at bounding box center [115, 388] width 93 height 11
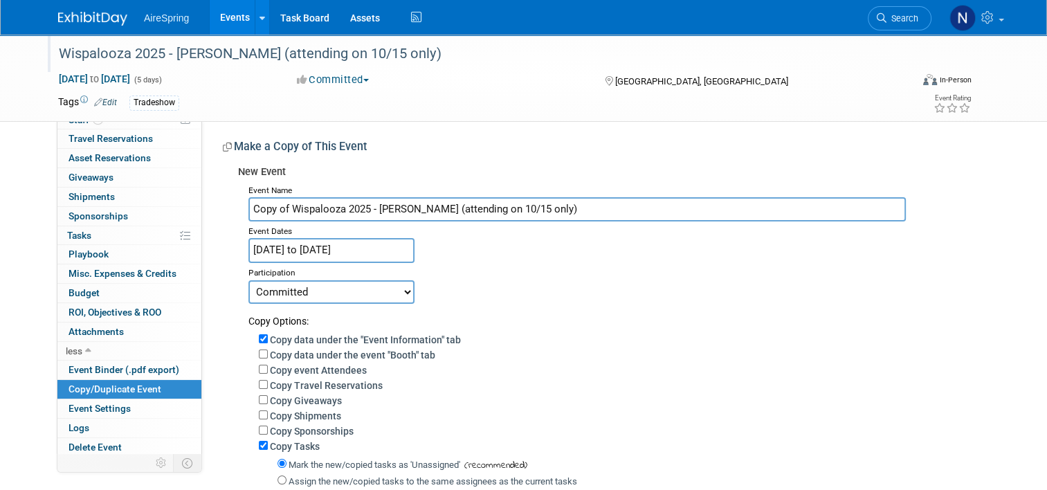
drag, startPoint x: 565, startPoint y: 206, endPoint x: 358, endPoint y: 201, distance: 207.1
click at [358, 201] on input "Copy of Wispalooza 2025 - Hess (attending on 10/15 only)" at bounding box center [578, 209] width 658 height 24
drag, startPoint x: 285, startPoint y: 211, endPoint x: 231, endPoint y: 211, distance: 54.7
click at [238, 211] on div "Event Name Copy of Wispalooza 2026 Event Dates Oct 13, 2025 to Oct 17, 2025 Dup…" at bounding box center [608, 394] width 741 height 427
click at [302, 208] on input "Wispalooza 2026" at bounding box center [578, 209] width 658 height 24
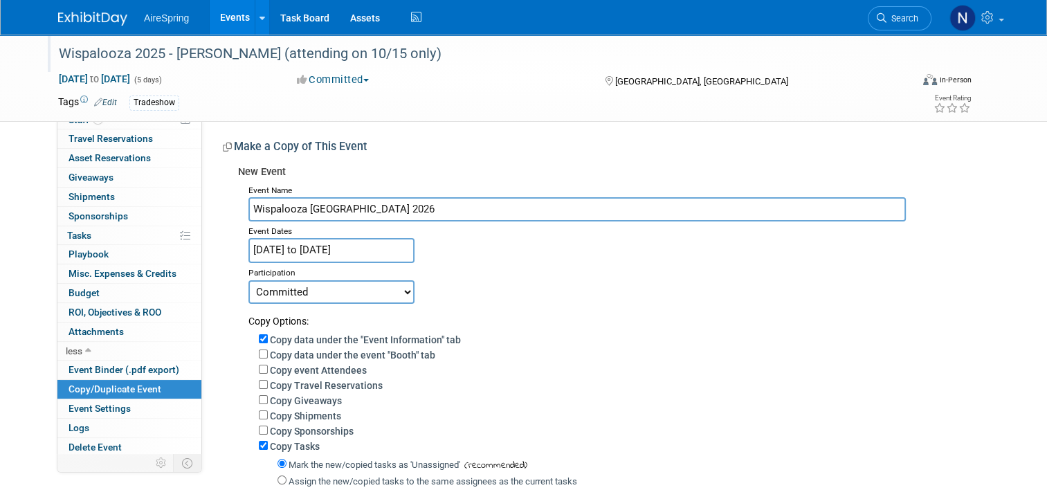
type input "Wispalooza [GEOGRAPHIC_DATA] 2026"
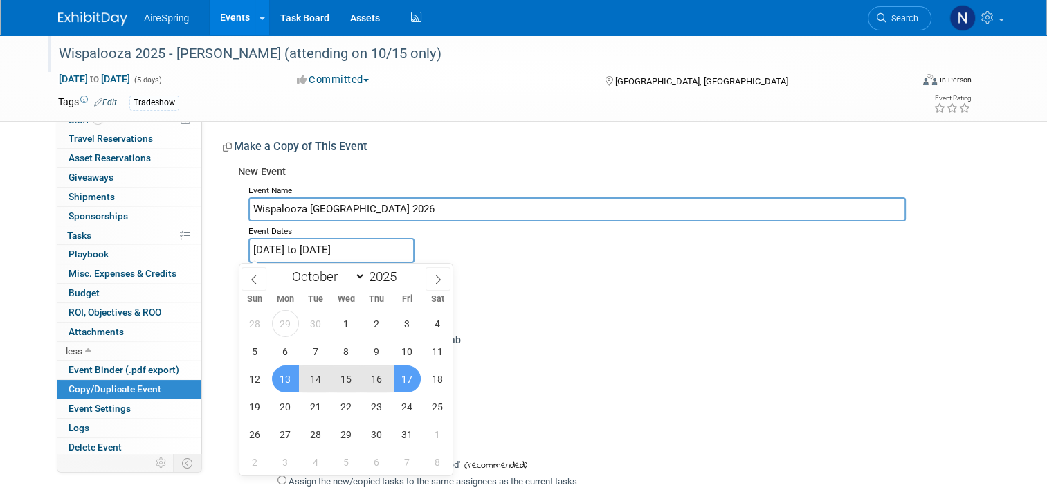
click at [366, 246] on input "Oct 13, 2025 to Oct 17, 2025" at bounding box center [332, 250] width 166 height 24
click at [405, 272] on span at bounding box center [402, 273] width 10 height 8
type input "2026"
click at [444, 277] on span at bounding box center [438, 279] width 25 height 24
select select "10"
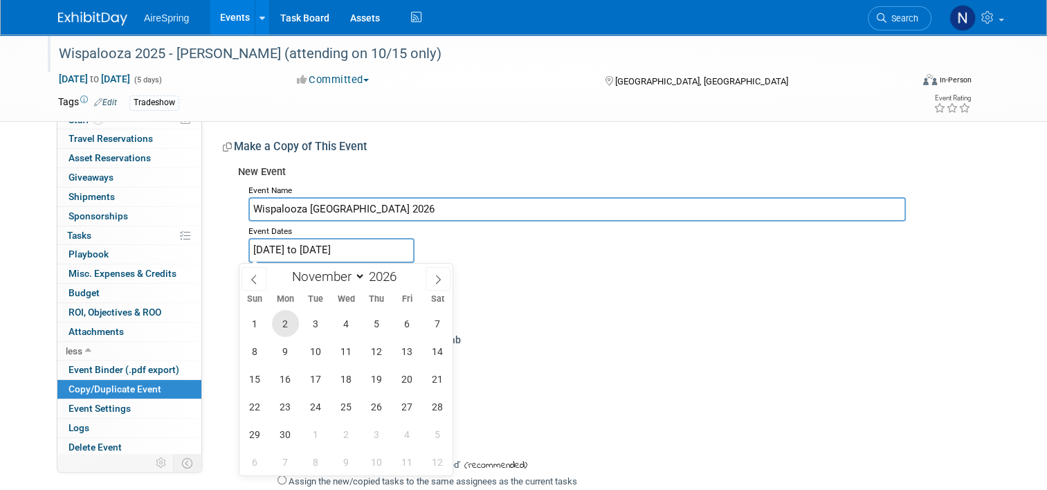
click at [294, 324] on span "2" at bounding box center [285, 323] width 27 height 27
click at [368, 325] on span "5" at bounding box center [376, 323] width 27 height 27
type input "Nov 2, 2026 to Nov 5, 2026"
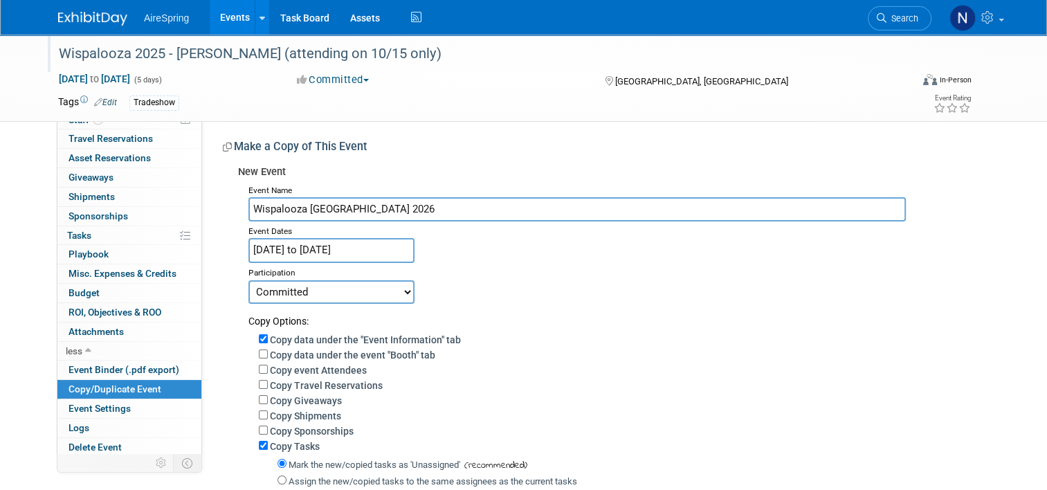
click at [330, 298] on select "Committed Considering Not Going Committed & Presenting Committed & Have Table B…" at bounding box center [332, 292] width 166 height 24
select select "2"
click at [249, 280] on select "Committed Considering Not Going Committed & Presenting Committed & Have Table B…" at bounding box center [332, 292] width 166 height 24
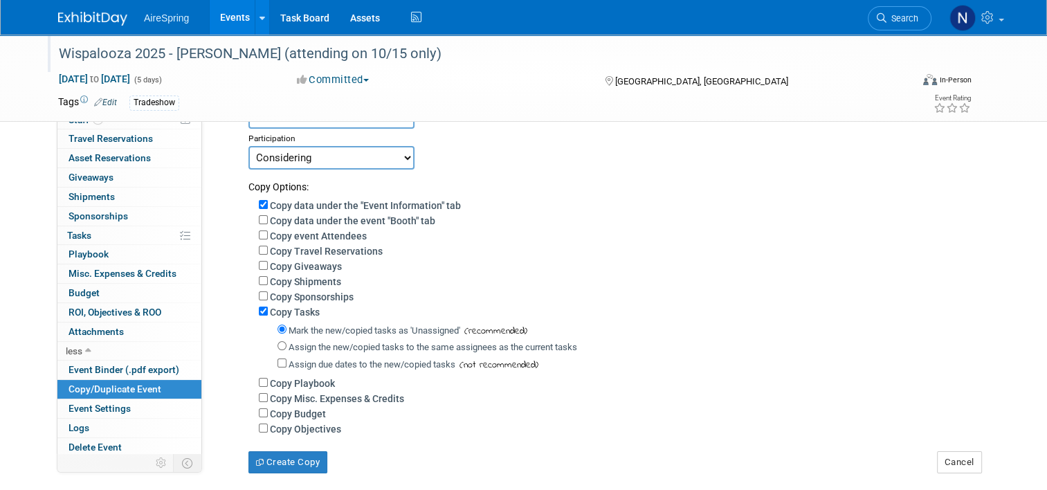
scroll to position [208, 0]
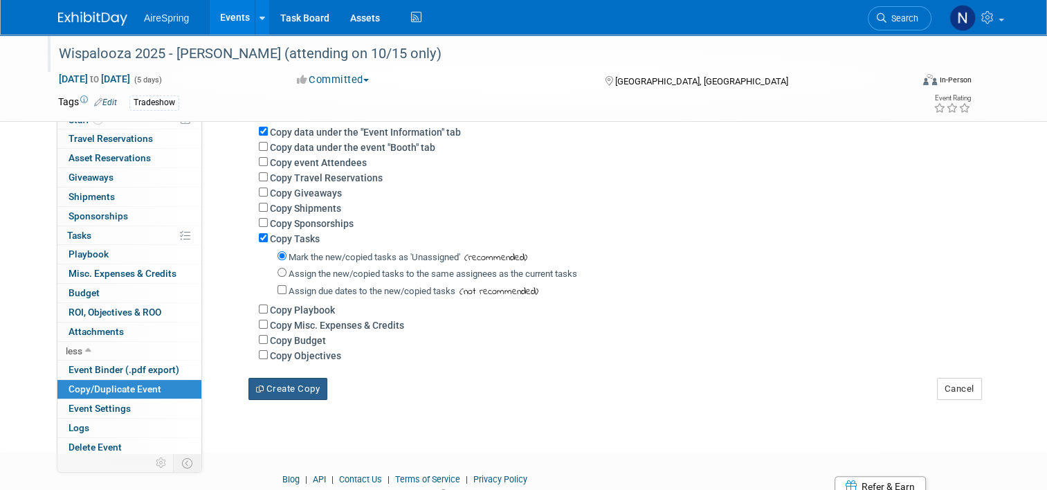
click at [278, 383] on button "Create Copy" at bounding box center [288, 389] width 79 height 22
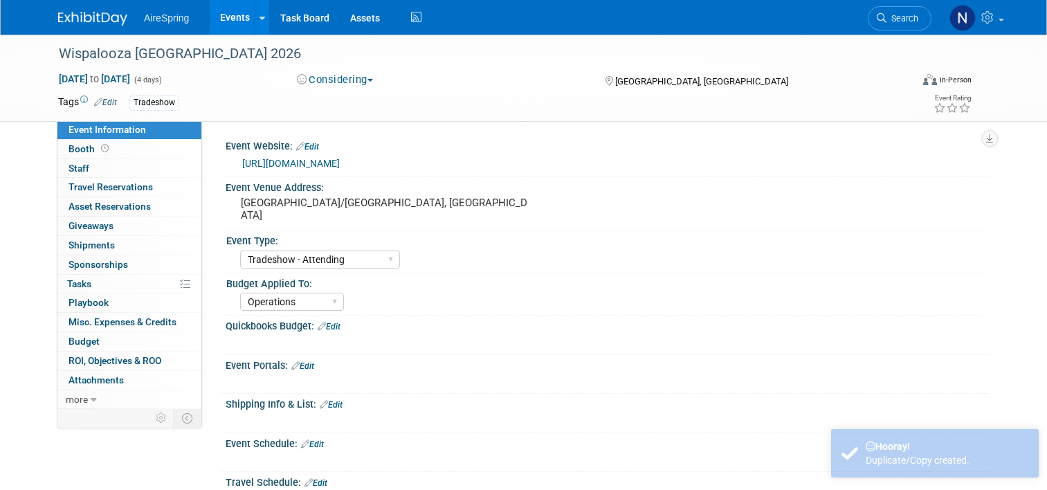
select select "Tradeshow - Attending"
select select "Operations"
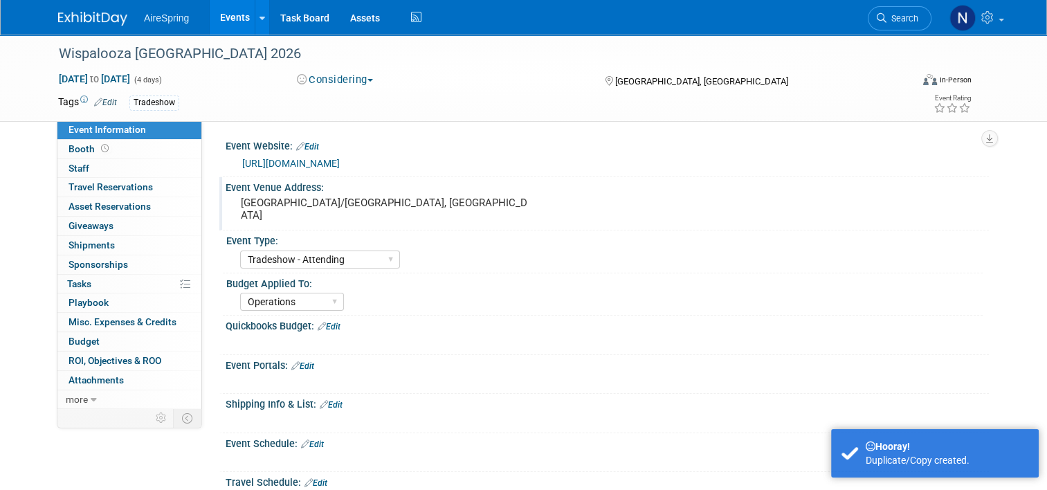
click at [316, 207] on pre "[GEOGRAPHIC_DATA]/[GEOGRAPHIC_DATA], [GEOGRAPHIC_DATA]" at bounding box center [385, 209] width 288 height 25
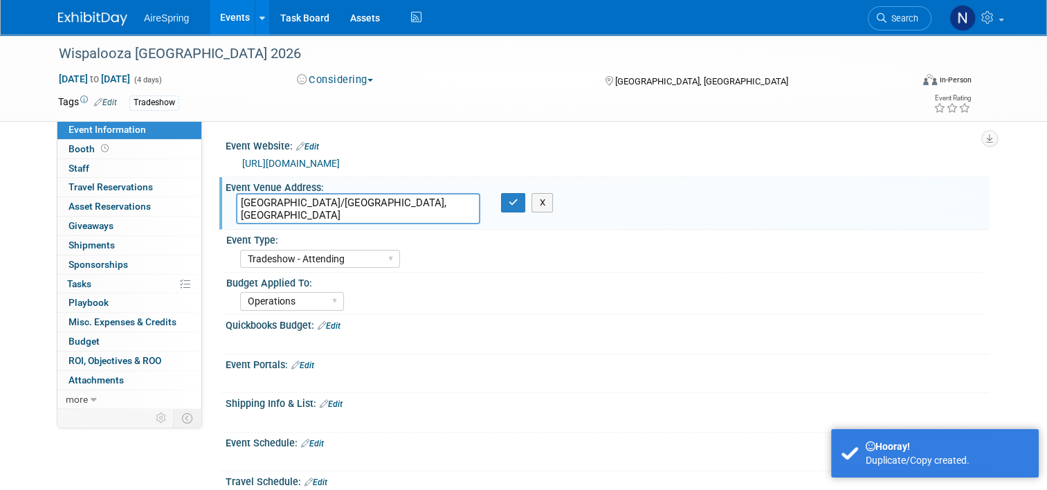
drag, startPoint x: 317, startPoint y: 200, endPoint x: 369, endPoint y: 321, distance: 131.8
click at [202, 195] on div "Event Website: Edit [URL][DOMAIN_NAME] Event Venue Address: [GEOGRAPHIC_DATA]/[…" at bounding box center [595, 263] width 787 height 287
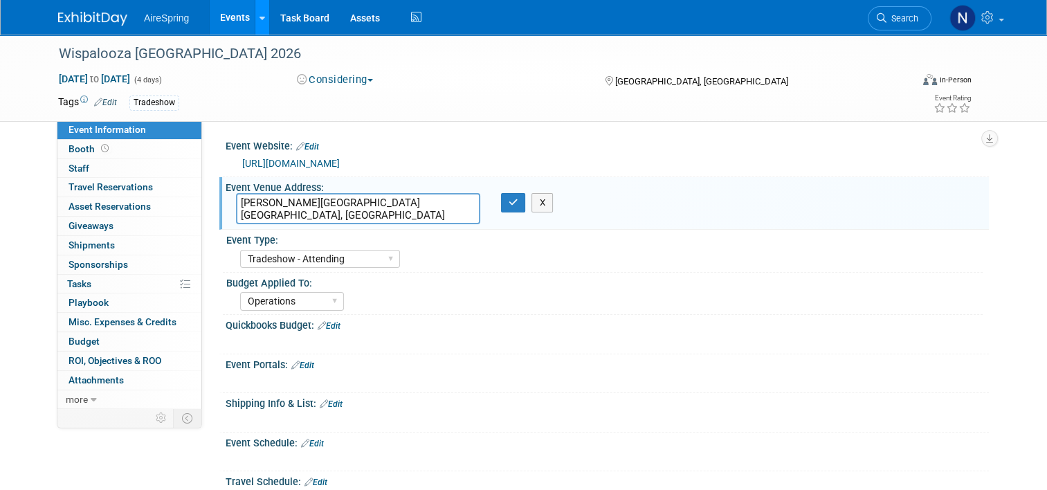
type textarea "[PERSON_NAME][GEOGRAPHIC_DATA] [GEOGRAPHIC_DATA], [GEOGRAPHIC_DATA]"
click at [509, 206] on icon "button" at bounding box center [514, 202] width 10 height 9
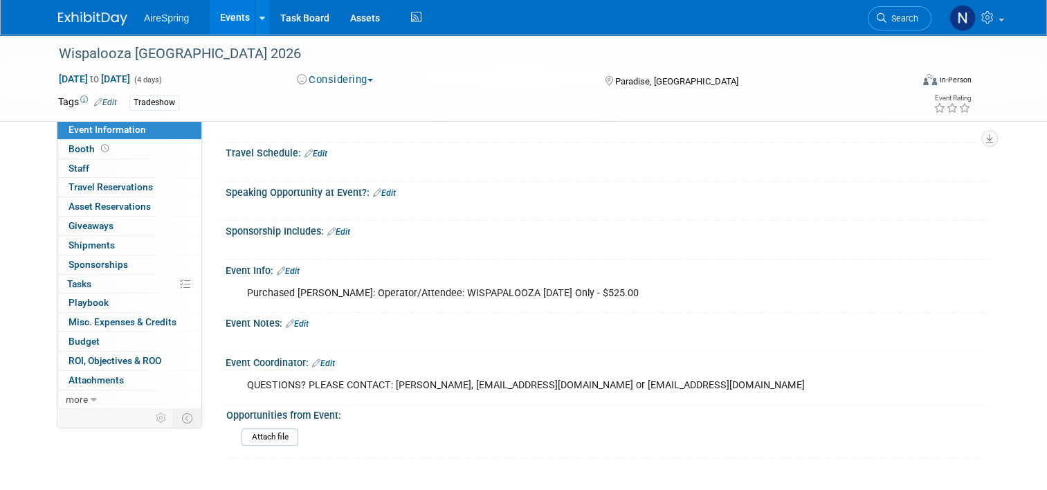
scroll to position [346, 0]
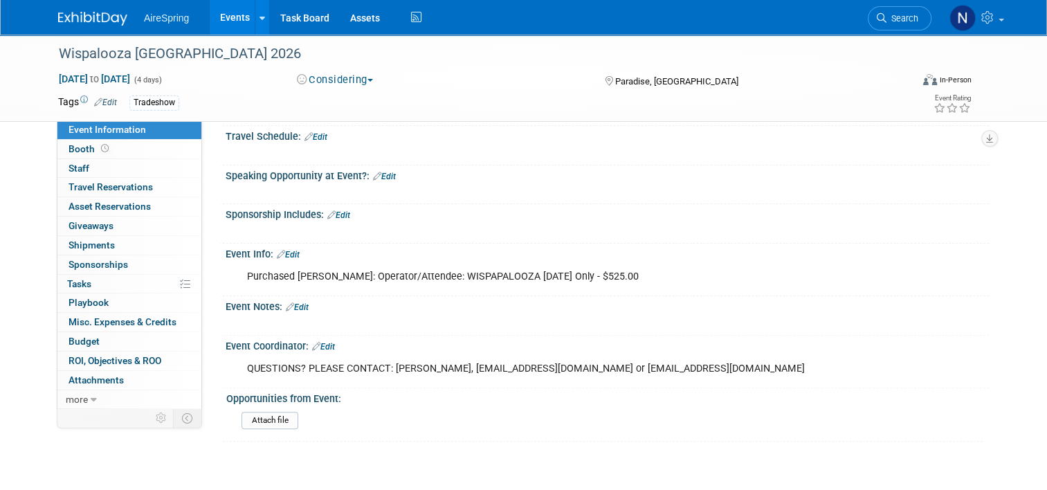
click at [285, 253] on link "Edit" at bounding box center [288, 255] width 23 height 10
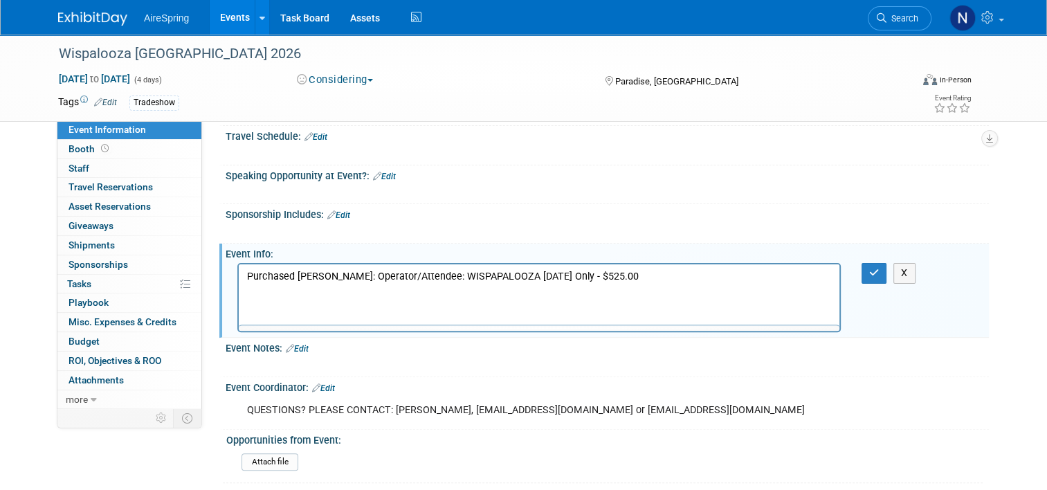
scroll to position [0, 0]
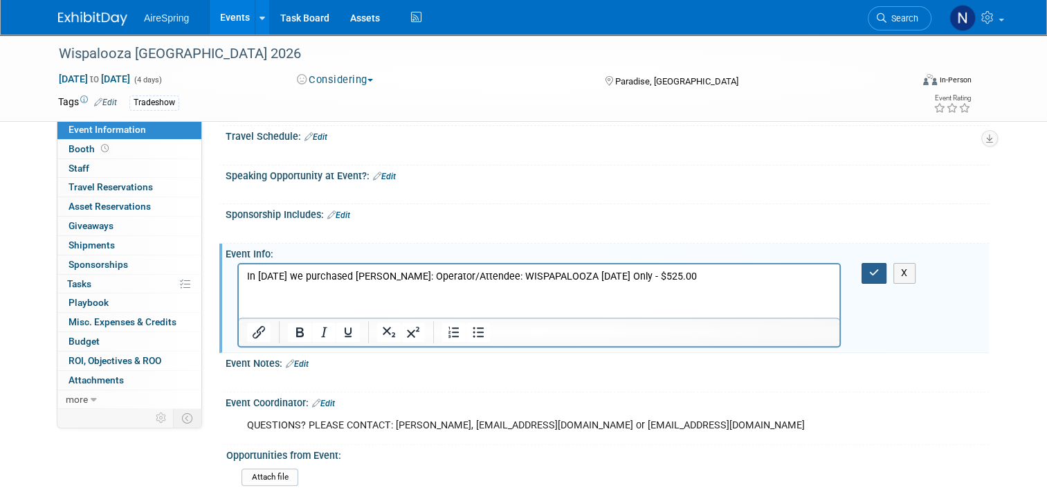
drag, startPoint x: 874, startPoint y: 268, endPoint x: 860, endPoint y: 271, distance: 13.6
click at [873, 269] on button "button" at bounding box center [875, 273] width 26 height 20
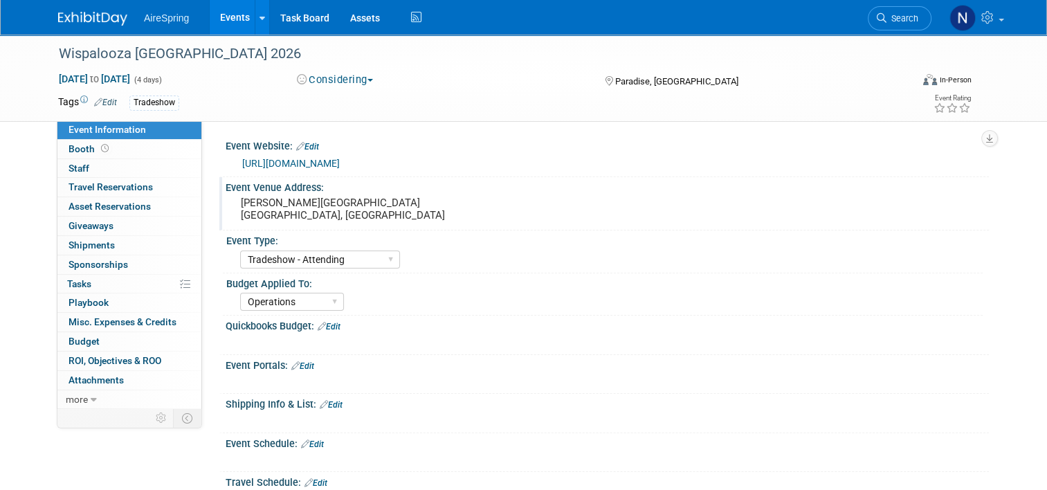
click at [226, 11] on link "Events" at bounding box center [235, 17] width 51 height 35
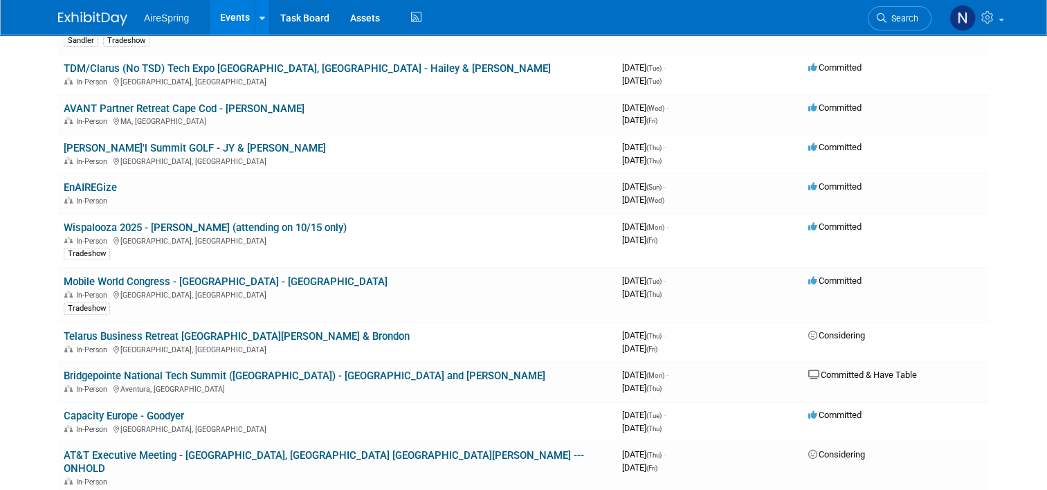
scroll to position [554, 0]
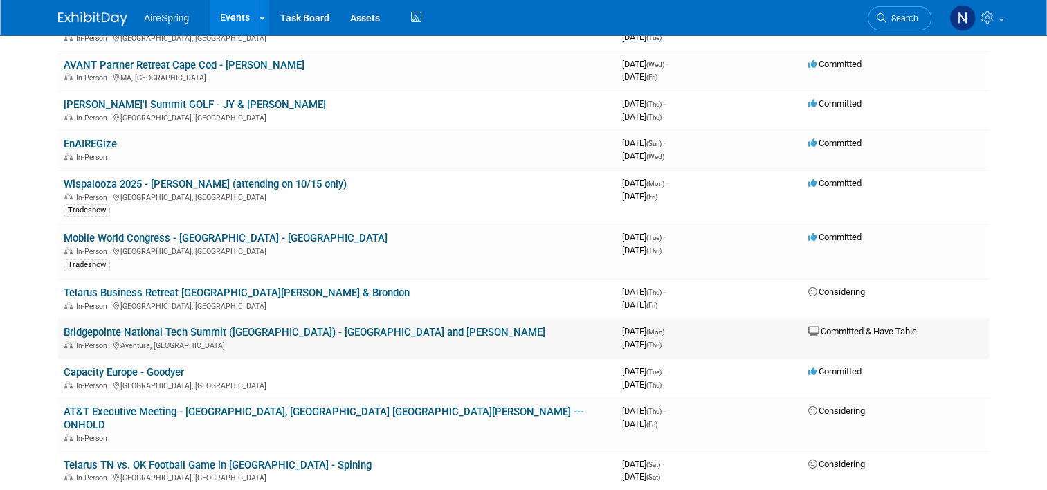
click at [208, 326] on link "Bridgepointe National Tech Summit ([GEOGRAPHIC_DATA]) - [GEOGRAPHIC_DATA] and […" at bounding box center [305, 332] width 482 height 12
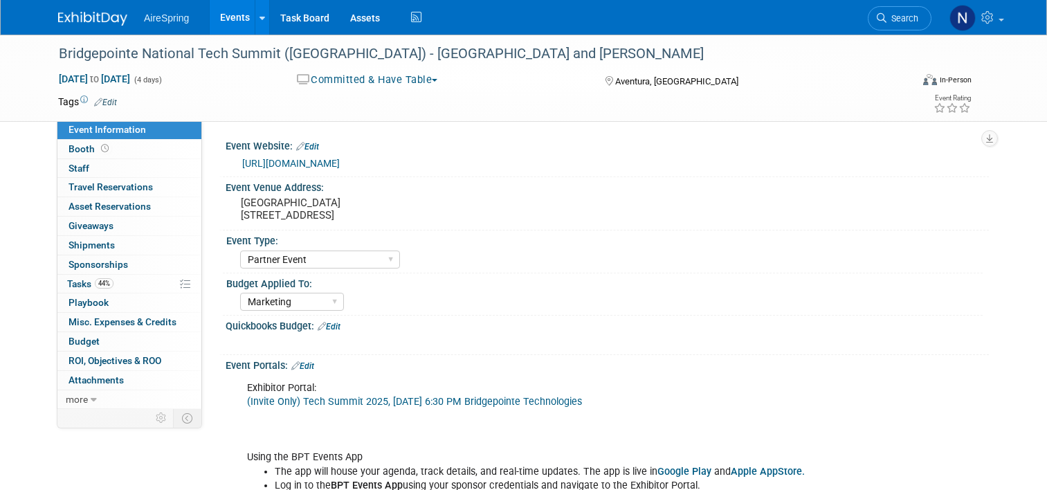
select select "Partner Event"
select select "Marketing"
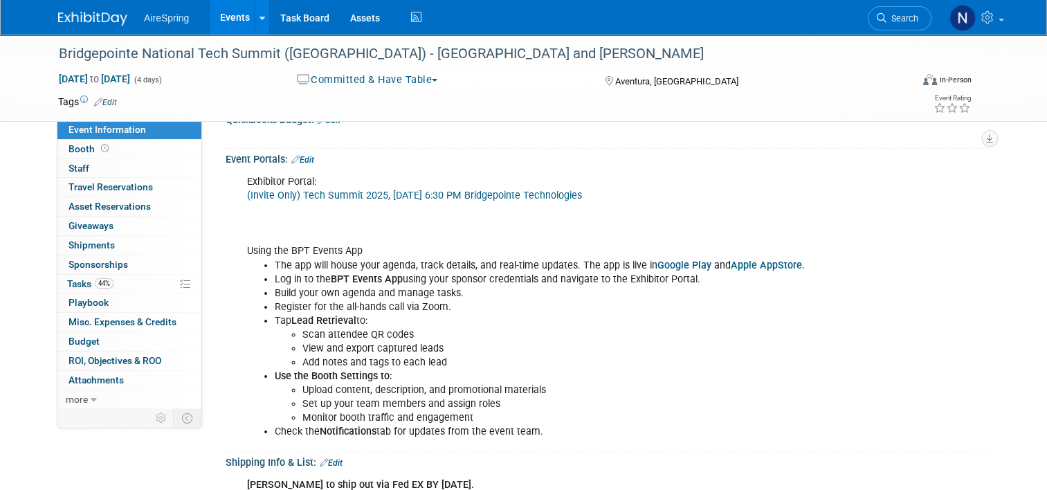
scroll to position [346, 0]
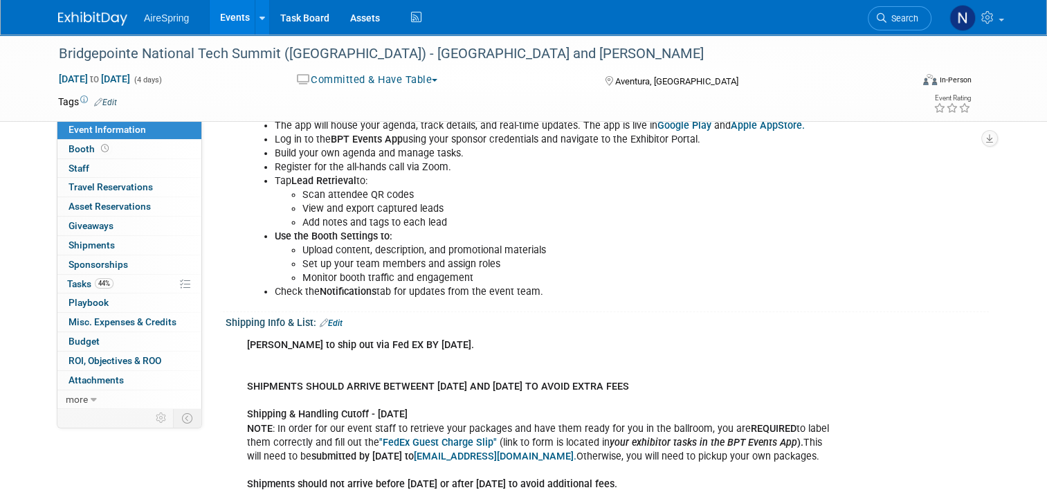
click at [332, 324] on link "Edit" at bounding box center [331, 323] width 23 height 10
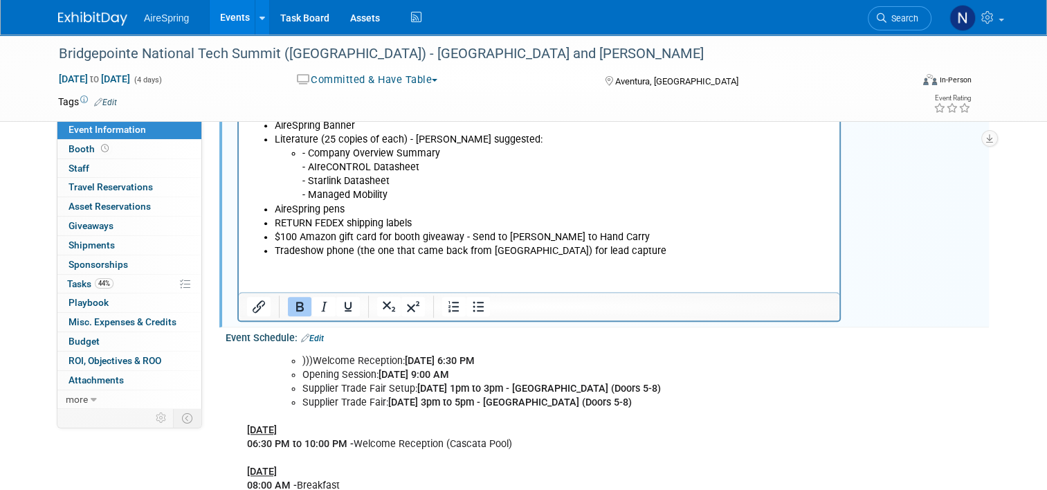
scroll to position [692, 0]
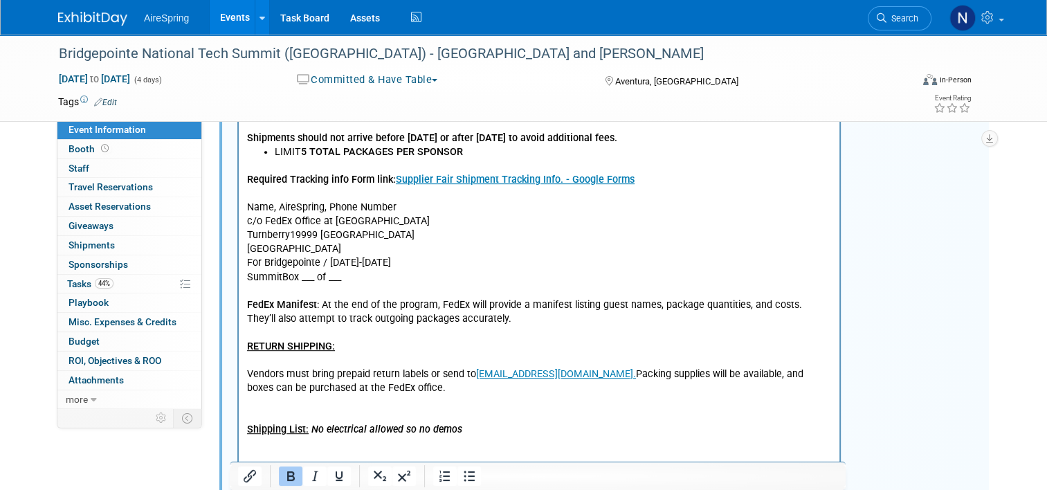
click at [302, 192] on p "Required Tracking info Form link: Supplier Fair Shipment Tracking Info. - Googl…" at bounding box center [539, 333] width 585 height 347
click at [309, 163] on p "Required Tracking info Form link: Supplier Fair Shipment Tracking Info. - Googl…" at bounding box center [539, 333] width 585 height 347
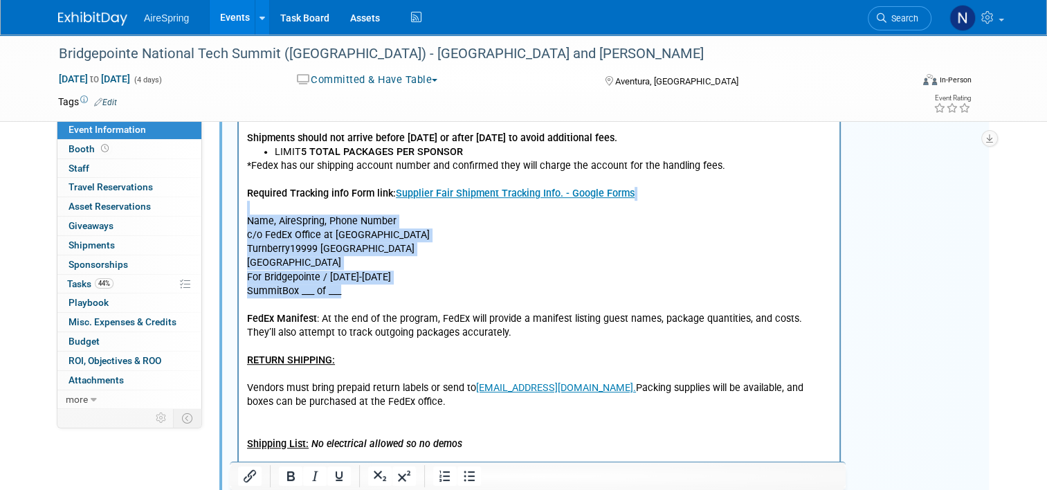
drag, startPoint x: 246, startPoint y: 215, endPoint x: 370, endPoint y: 286, distance: 143.6
click at [370, 286] on body "[PERSON_NAME] to ship out via Fed EX BY [DATE]. SHIPMENTS SHOULD ARRIVE BETWEEN…" at bounding box center [539, 340] width 586 height 695
copy p "Name, AireSpring, Phone Number c/o FedEx Office at [GEOGRAPHIC_DATA] For Bridge…"
